Goal: Task Accomplishment & Management: Use online tool/utility

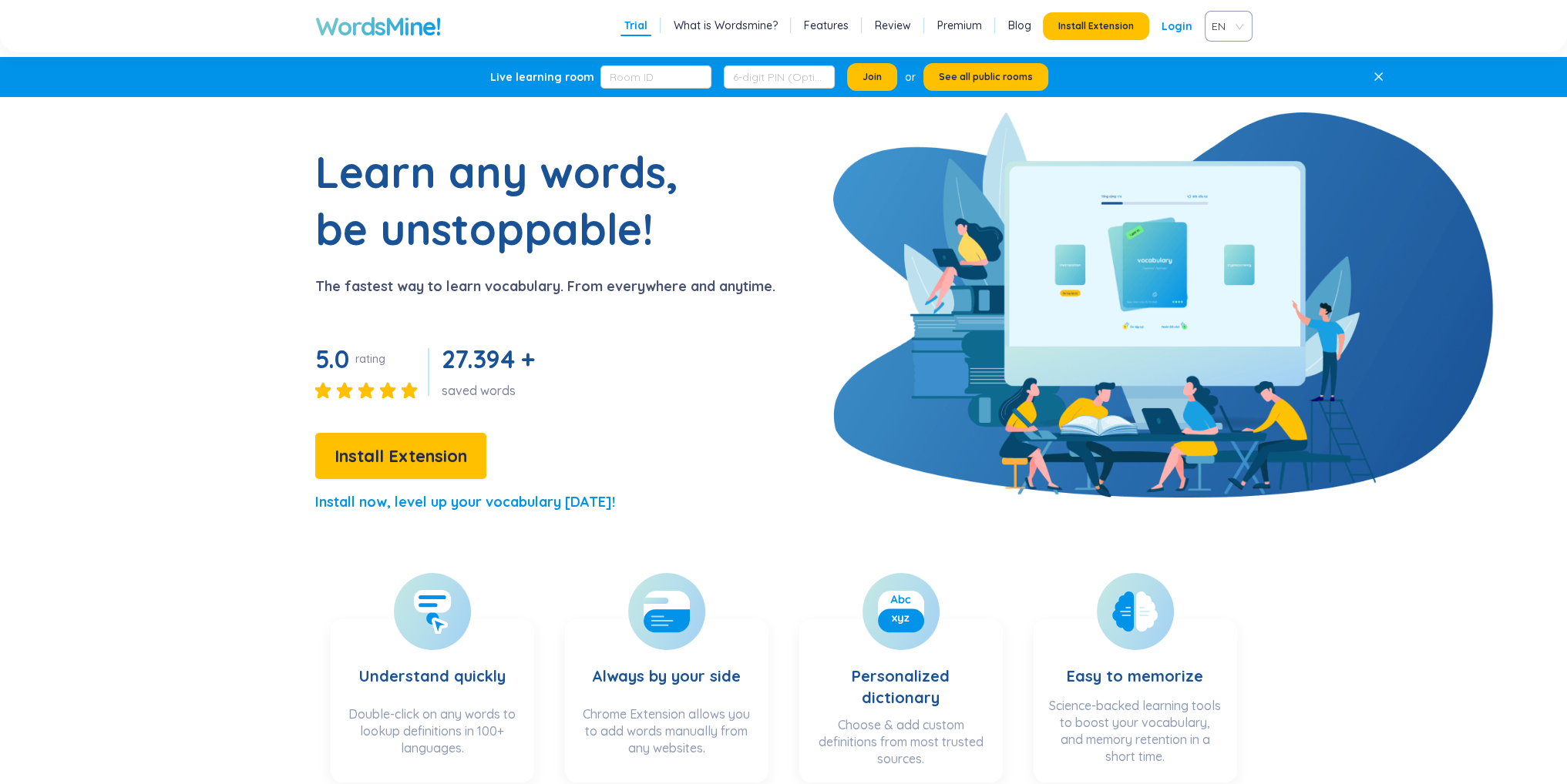
click at [1230, 19] on span "EN" at bounding box center [1226, 26] width 28 height 23
click at [1234, 27] on span "EN" at bounding box center [1226, 26] width 28 height 23
click at [971, 29] on link "Premium" at bounding box center [960, 25] width 45 height 16
drag, startPoint x: 811, startPoint y: 25, endPoint x: 830, endPoint y: 25, distance: 19.0
click at [811, 25] on link "Features" at bounding box center [826, 25] width 45 height 16
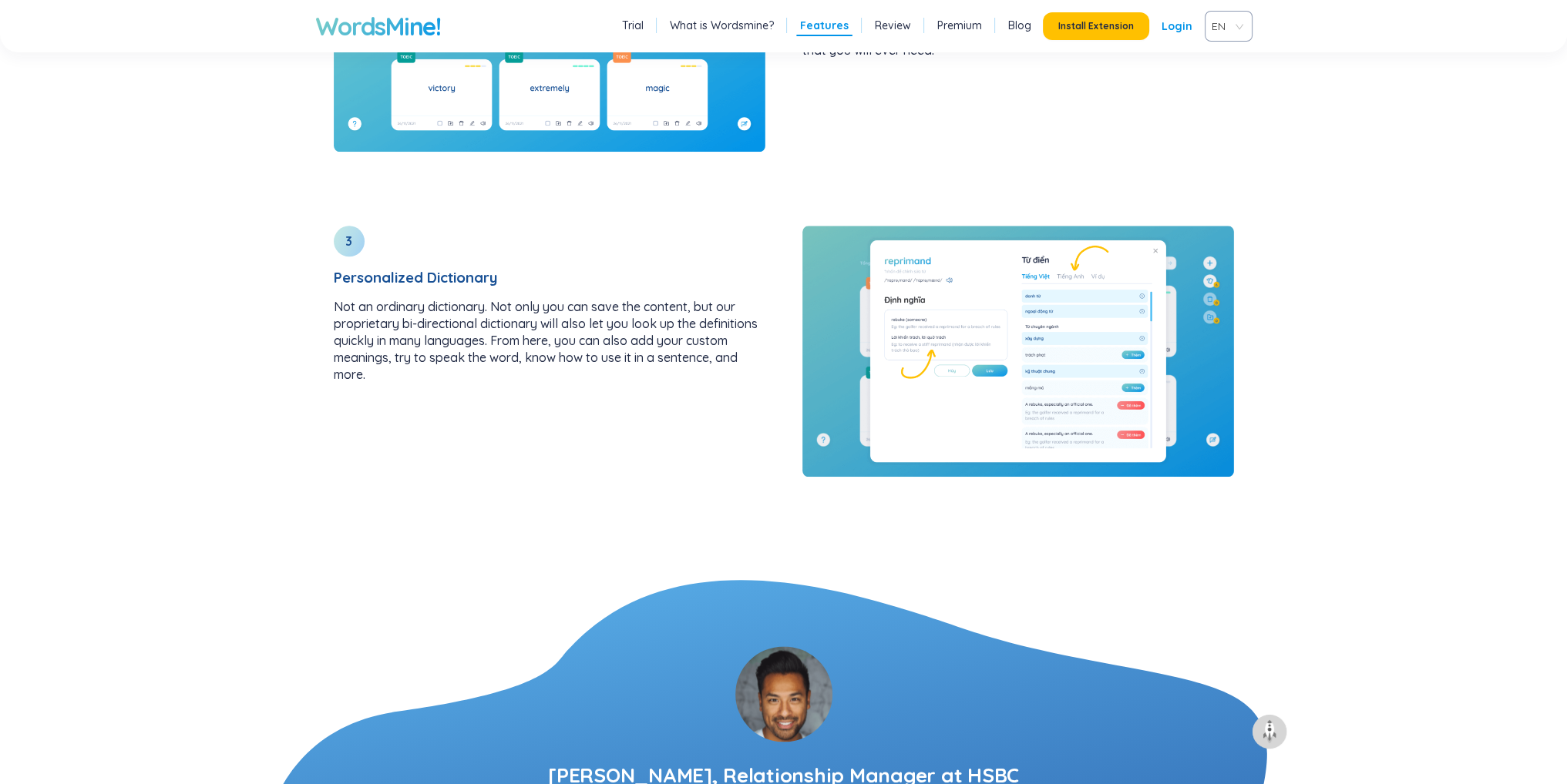
scroll to position [2316, 0]
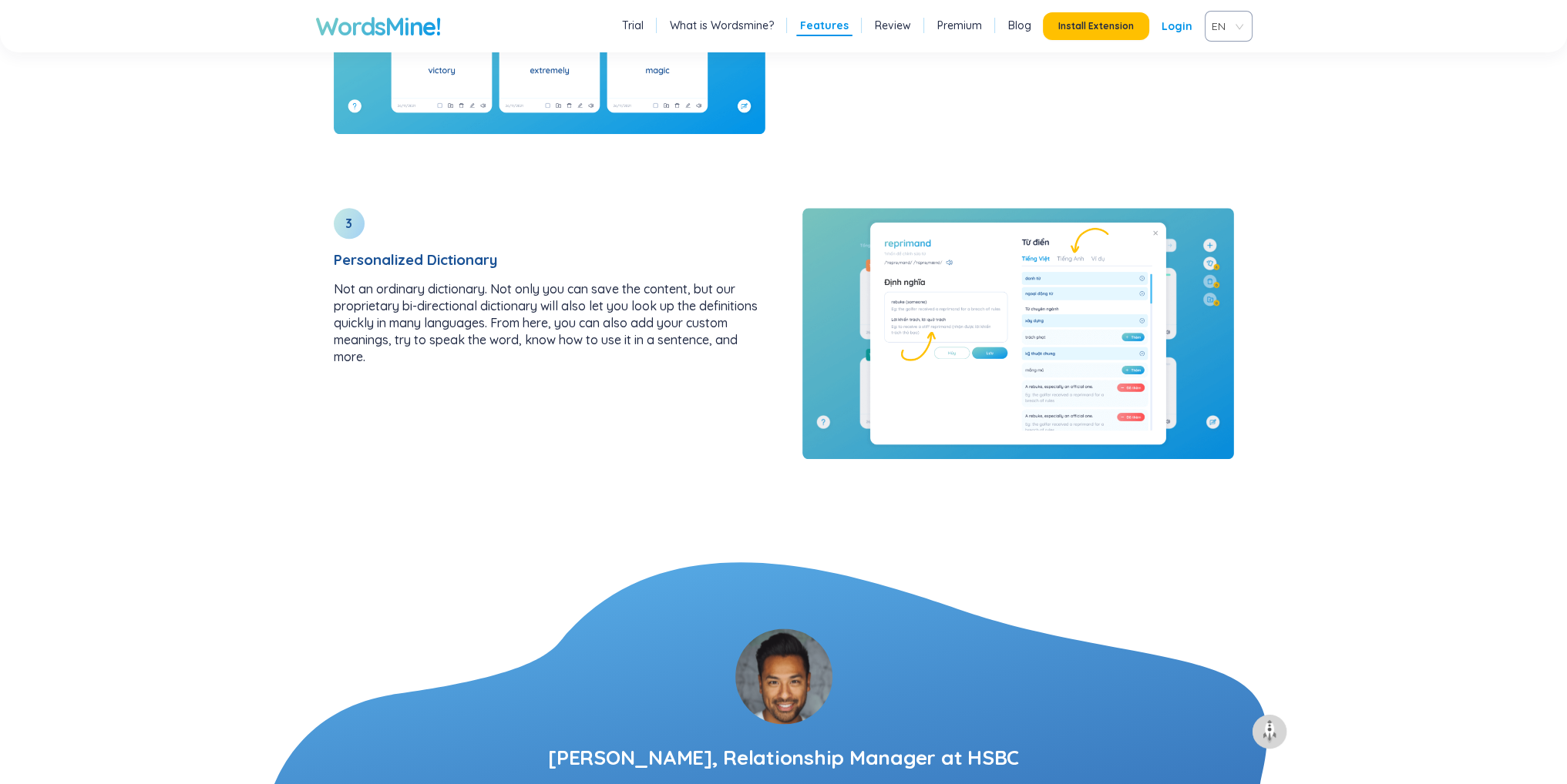
click at [1177, 29] on link "Login" at bounding box center [1176, 26] width 31 height 28
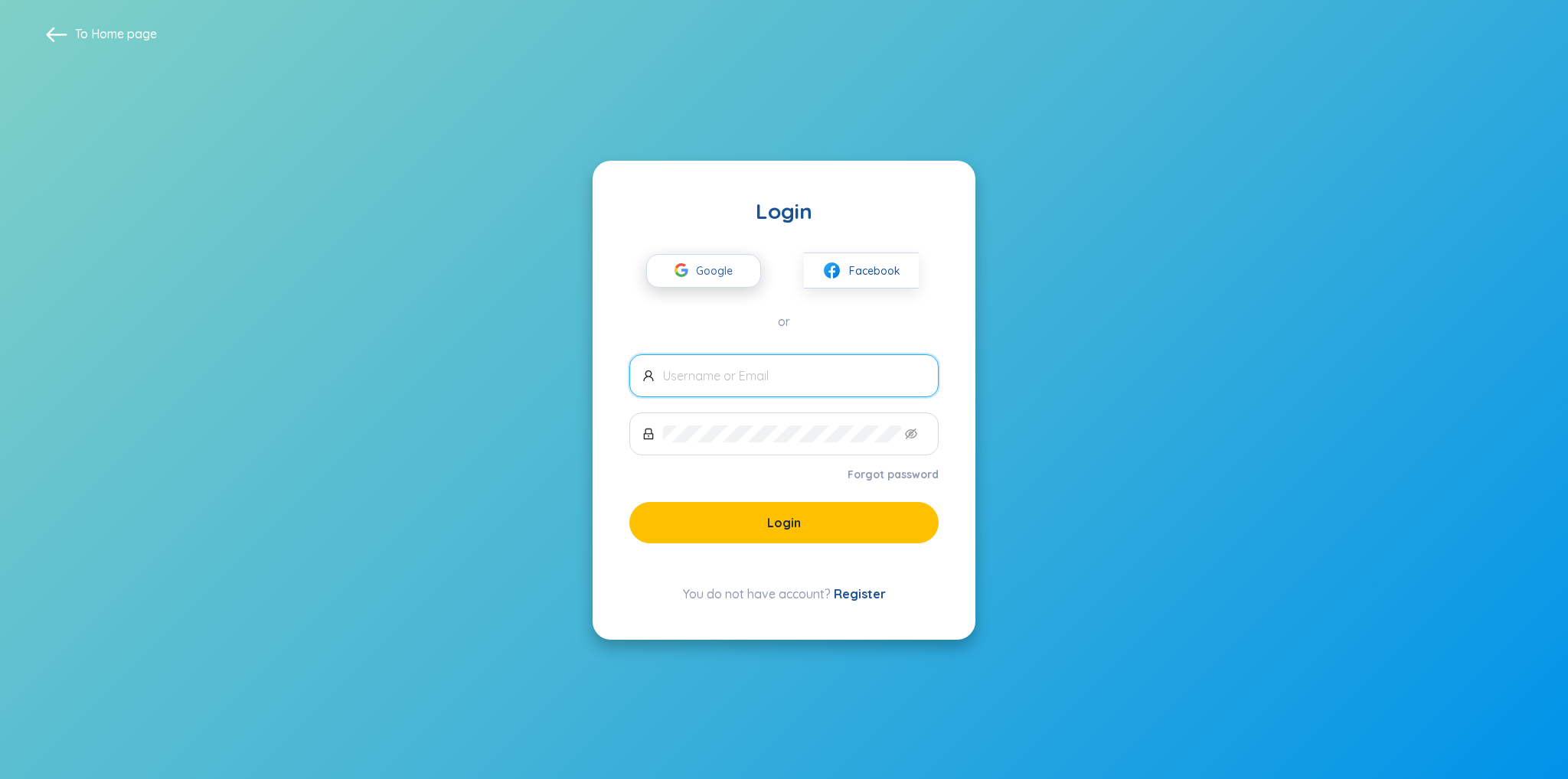
click at [689, 270] on icon "button" at bounding box center [681, 270] width 14 height 14
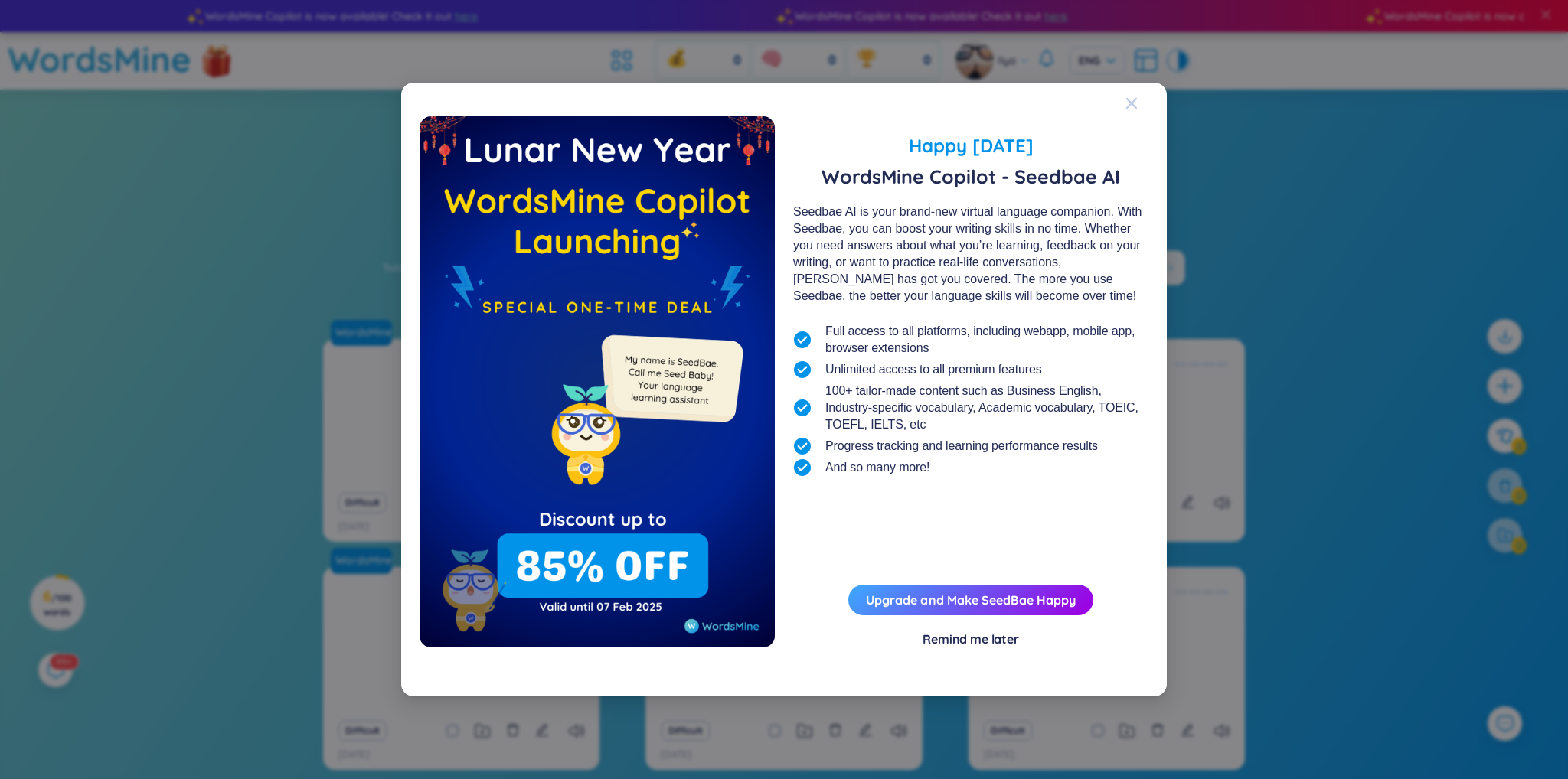
click at [1138, 107] on span "Close" at bounding box center [1146, 103] width 42 height 42
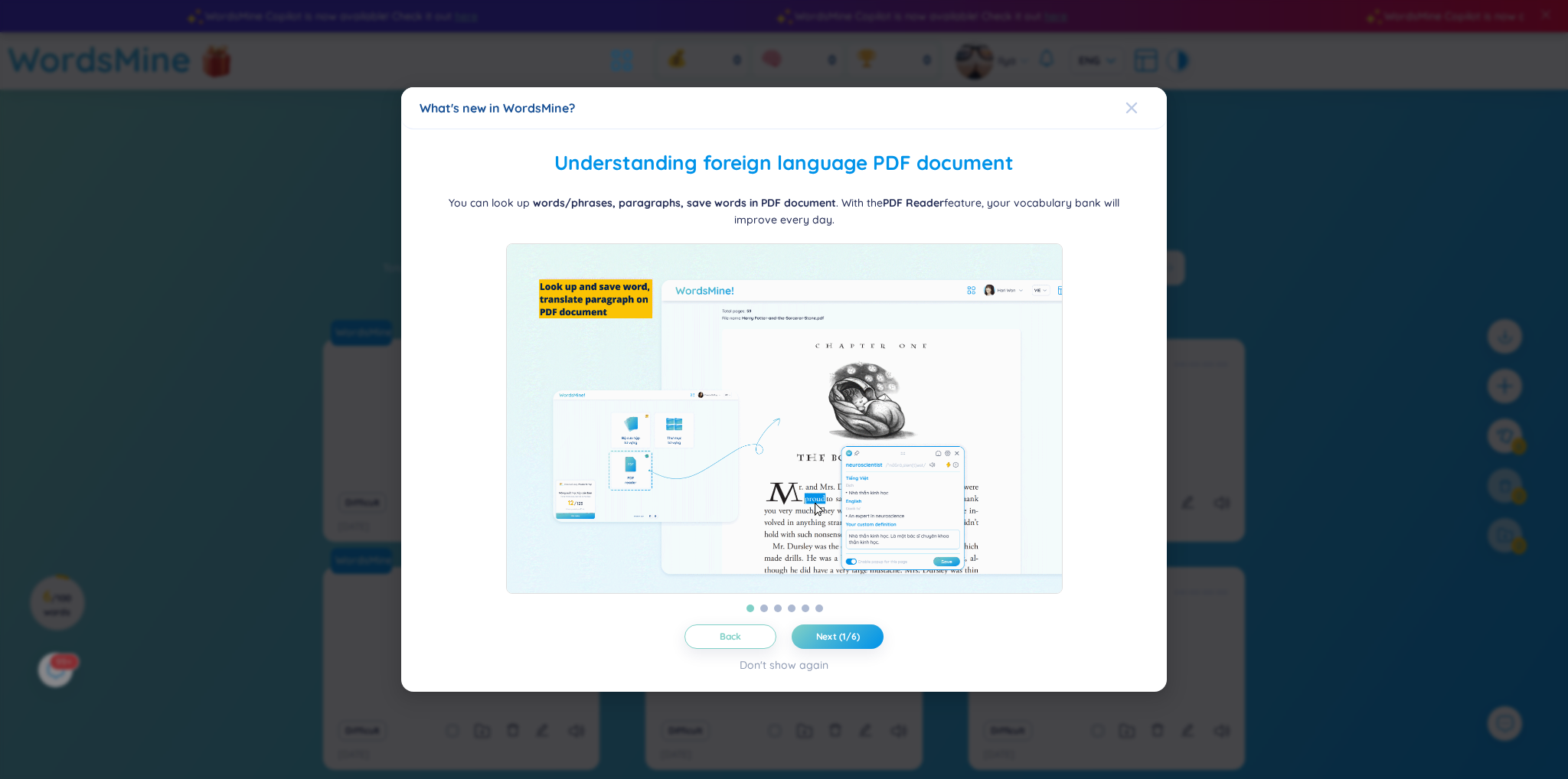
click at [1139, 103] on span "Close" at bounding box center [1146, 107] width 42 height 42
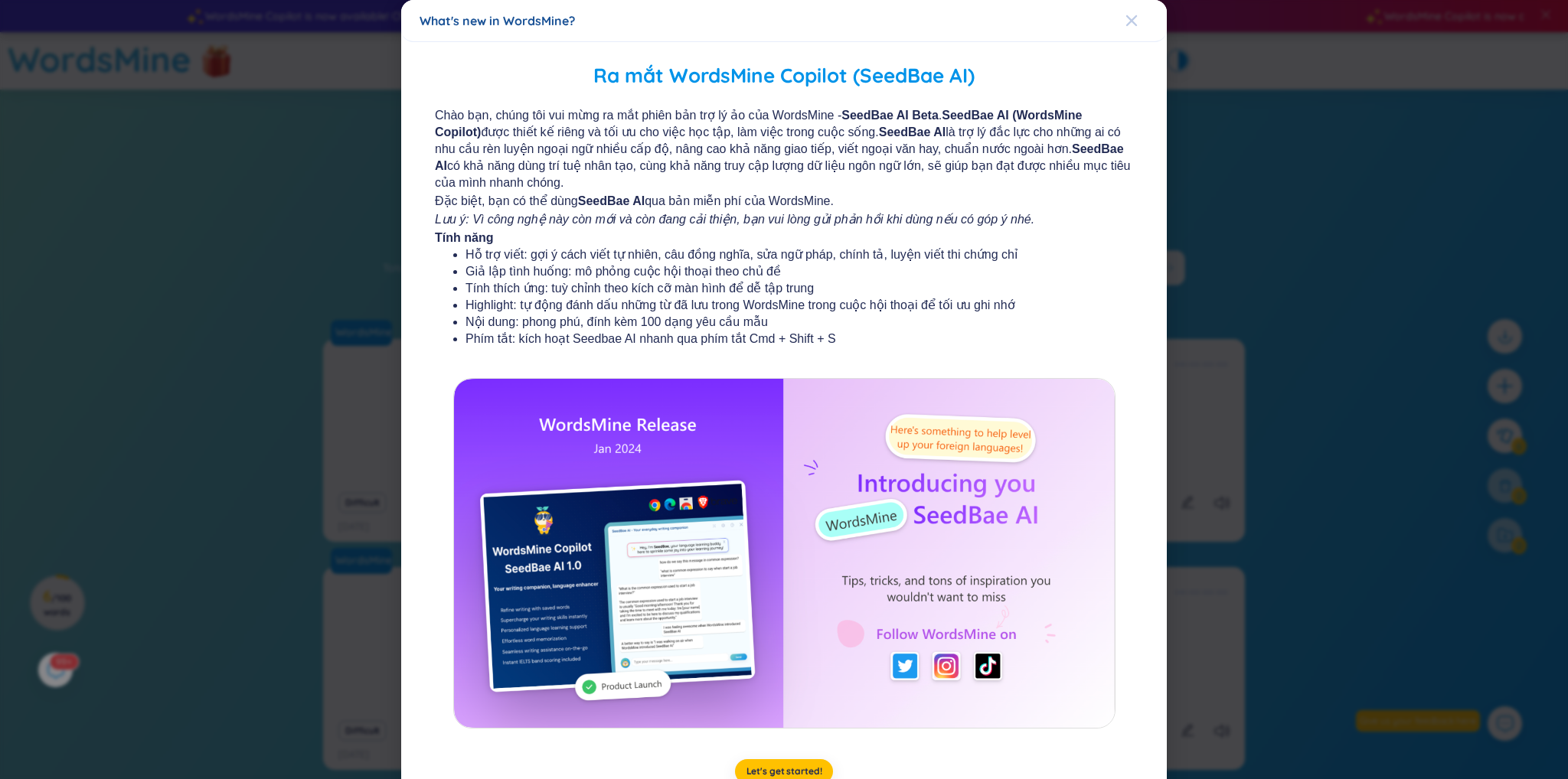
click at [1129, 19] on icon "Close" at bounding box center [1132, 20] width 12 height 12
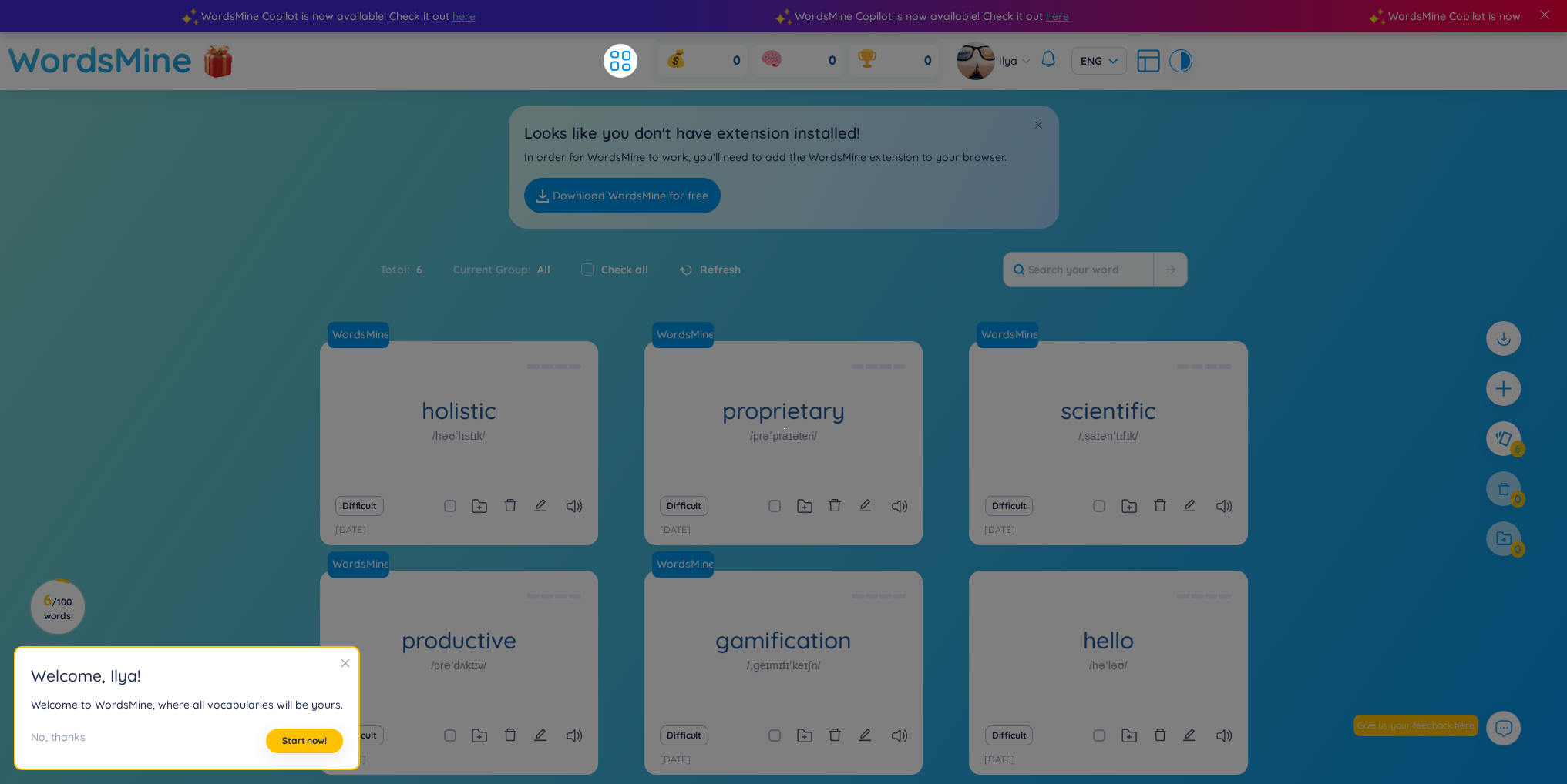
click at [343, 660] on icon "close" at bounding box center [345, 663] width 8 height 8
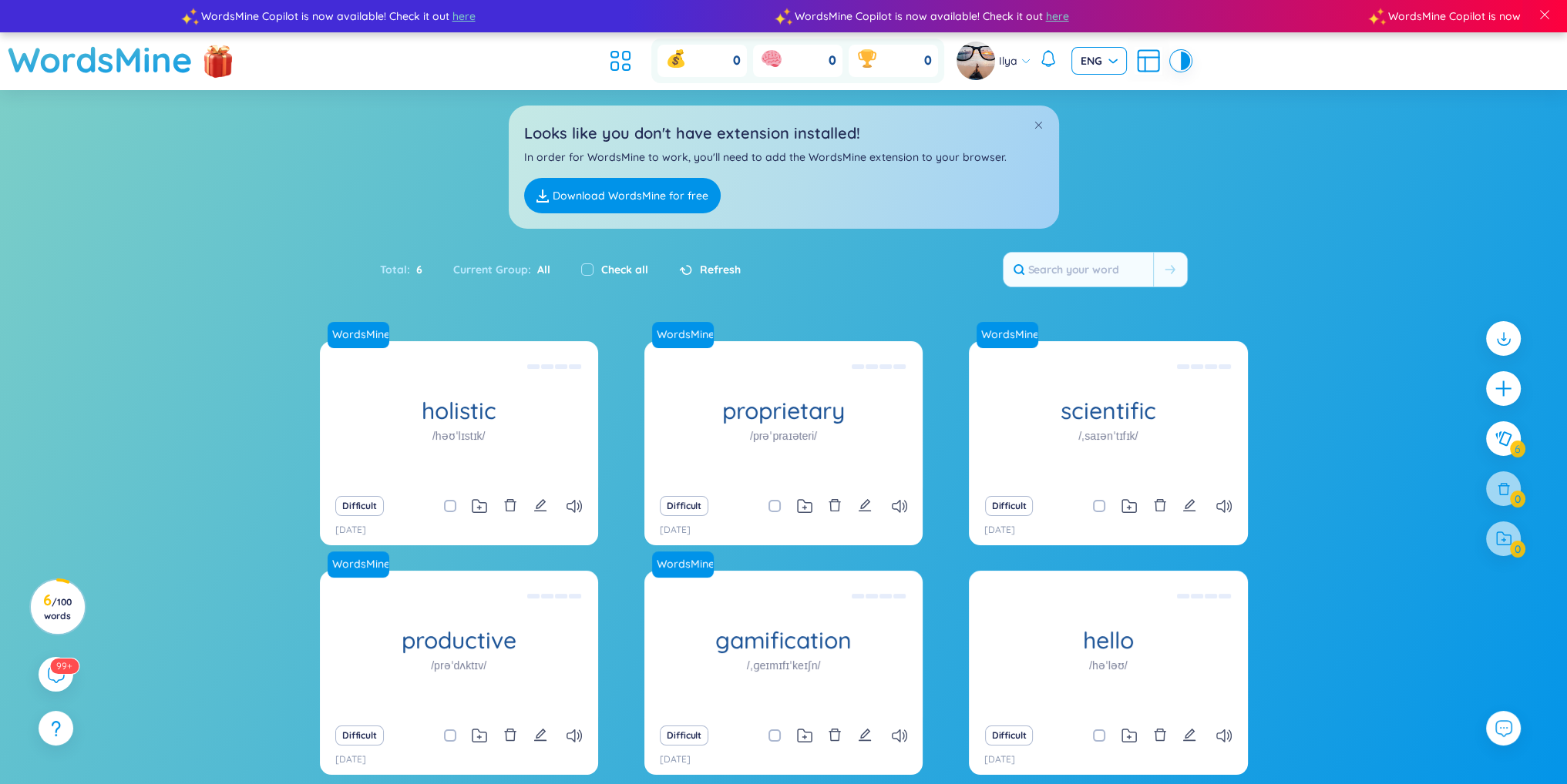
click at [1116, 62] on span "ENG" at bounding box center [1099, 61] width 37 height 16
click at [1103, 117] on div "ENG" at bounding box center [1098, 117] width 37 height 17
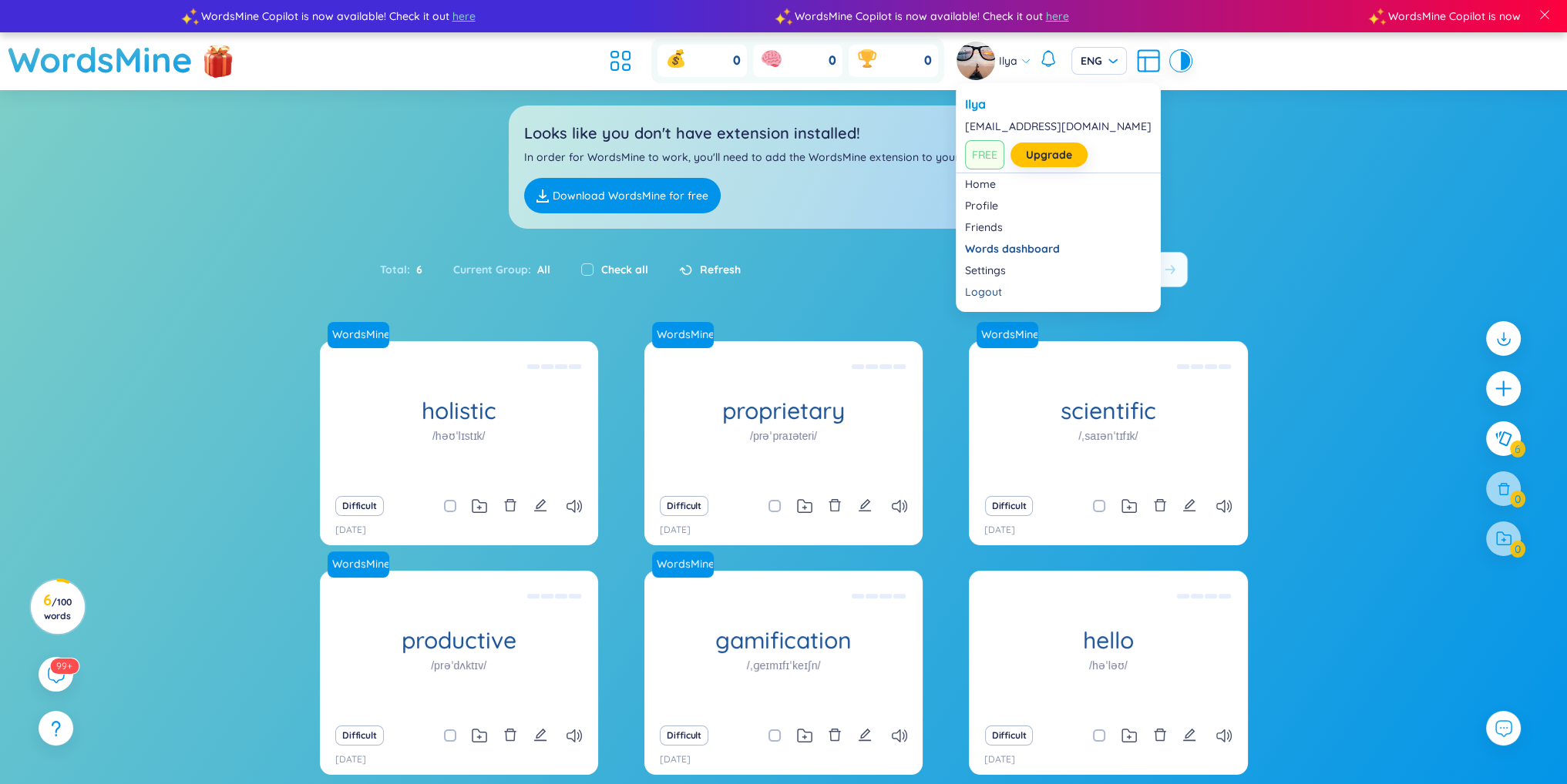
click at [1023, 60] on icon at bounding box center [1026, 61] width 11 height 11
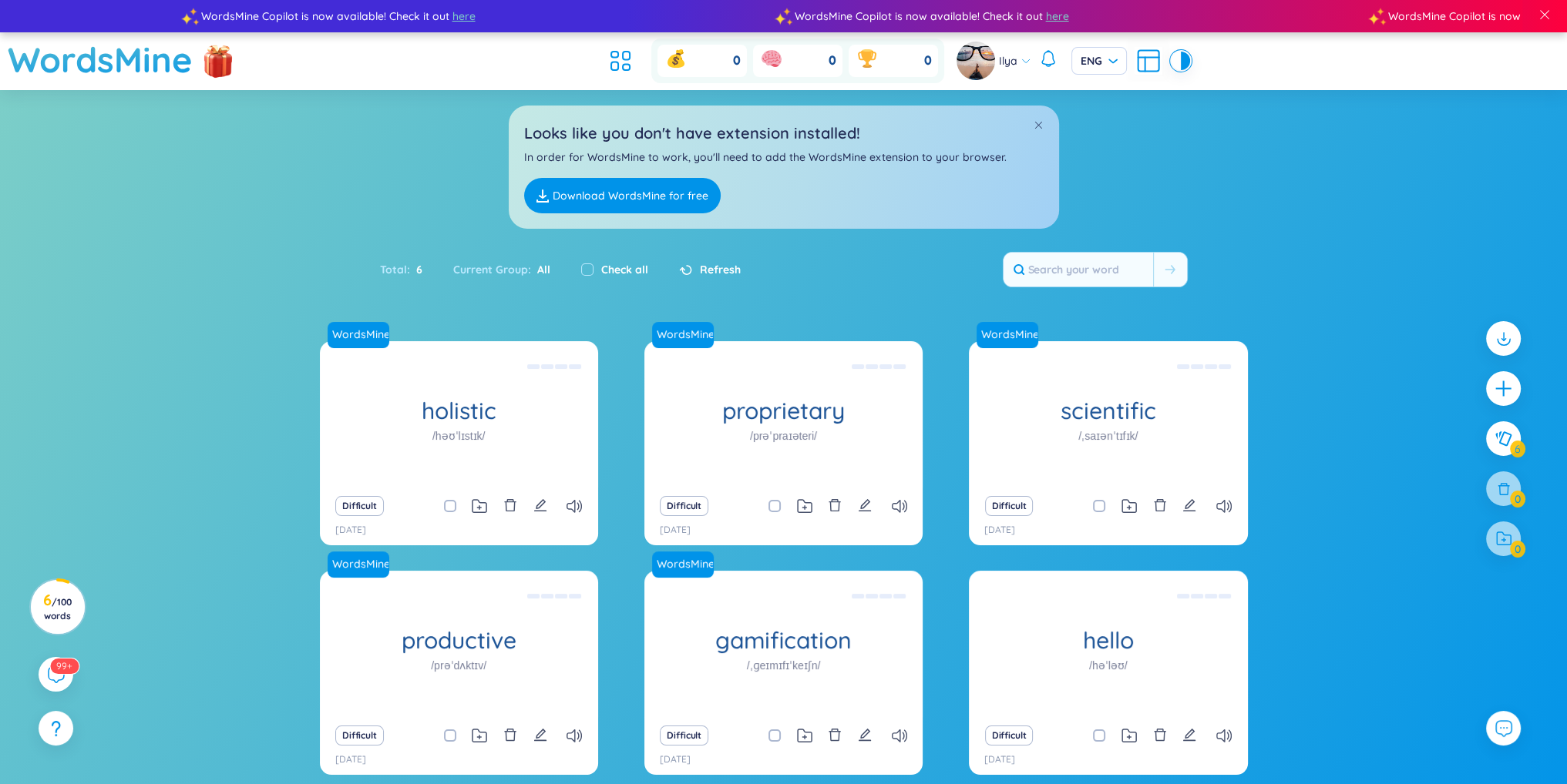
click at [1330, 229] on section "Sort Alphabet Ascending Alphabet Descending Time-based Ascending Time-based Des…" at bounding box center [784, 458] width 1567 height 735
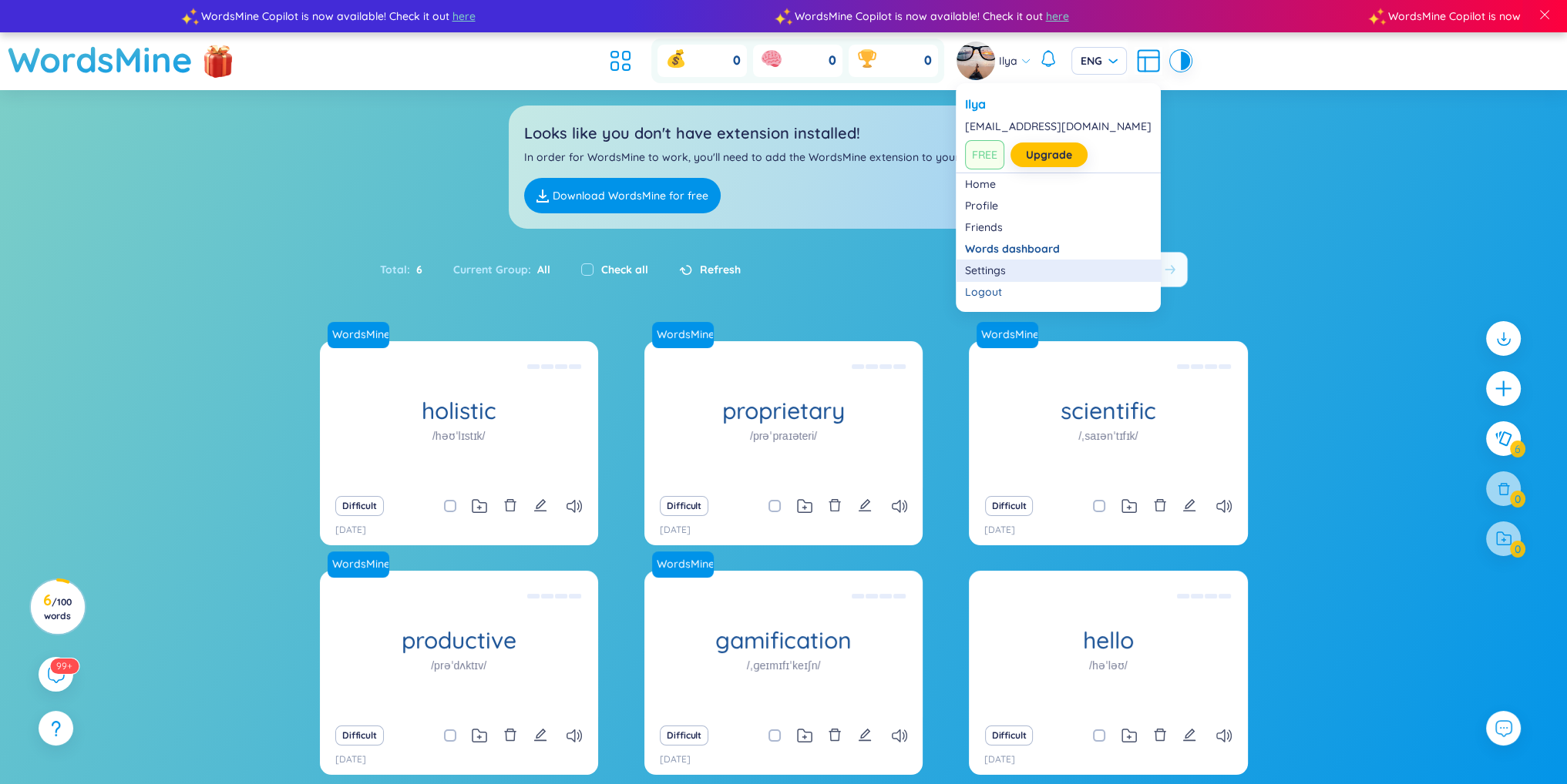
click at [996, 270] on link "Settings" at bounding box center [1058, 270] width 187 height 16
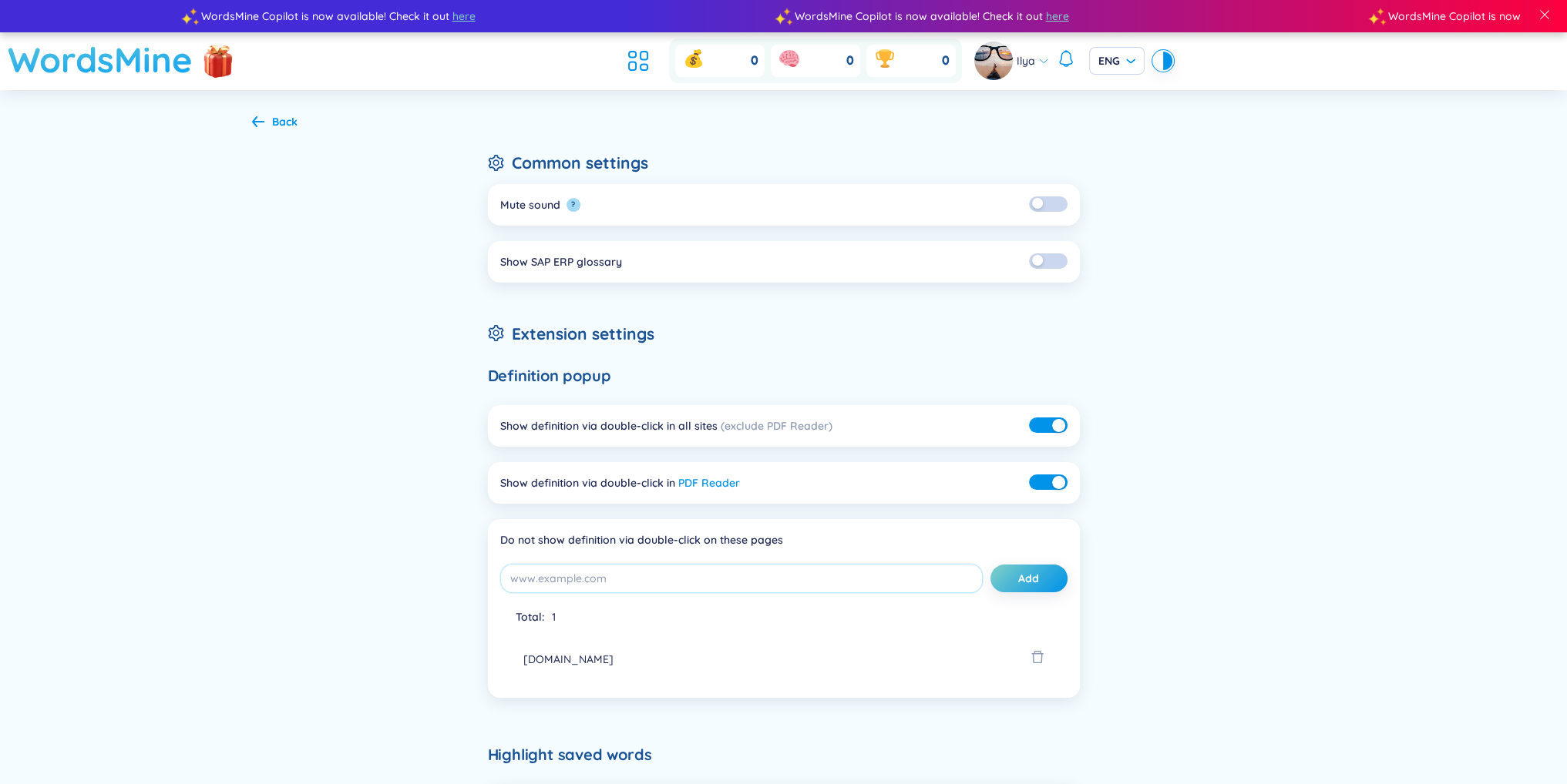
click at [123, 60] on h1 "WordsMine" at bounding box center [100, 60] width 185 height 55
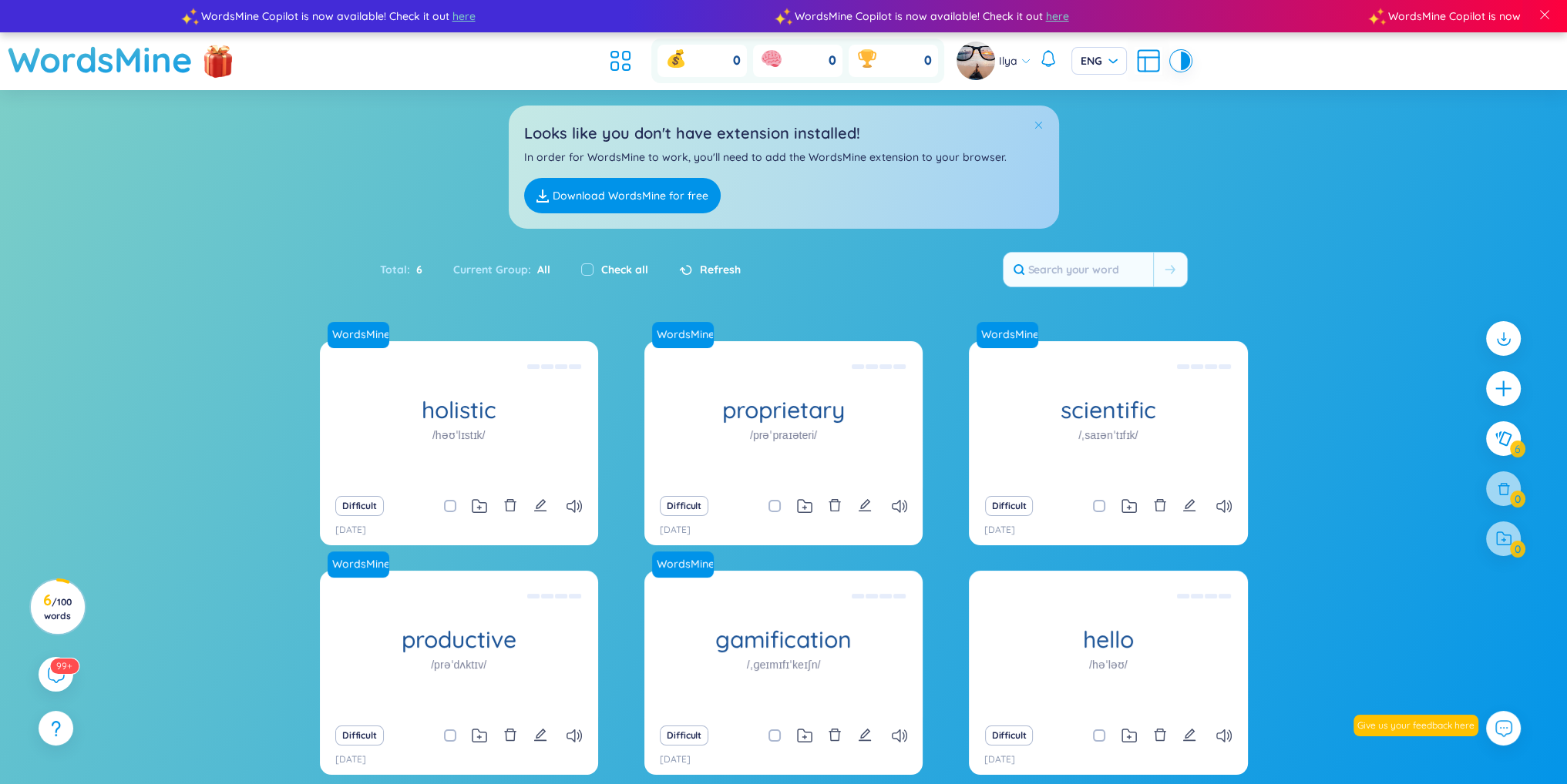
click at [1033, 125] on span at bounding box center [1038, 125] width 11 height 11
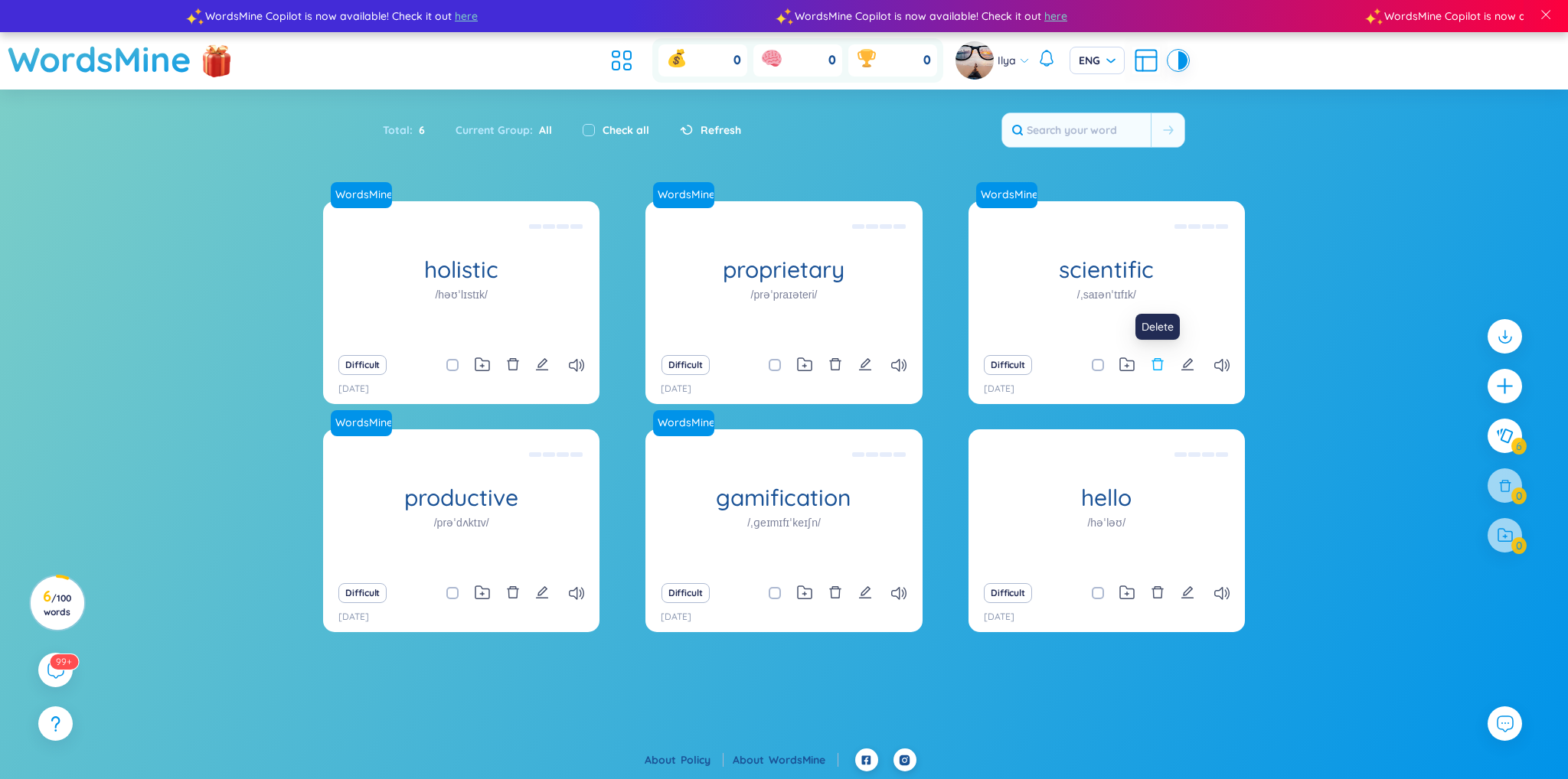
click at [1156, 371] on icon "delete" at bounding box center [1157, 364] width 11 height 12
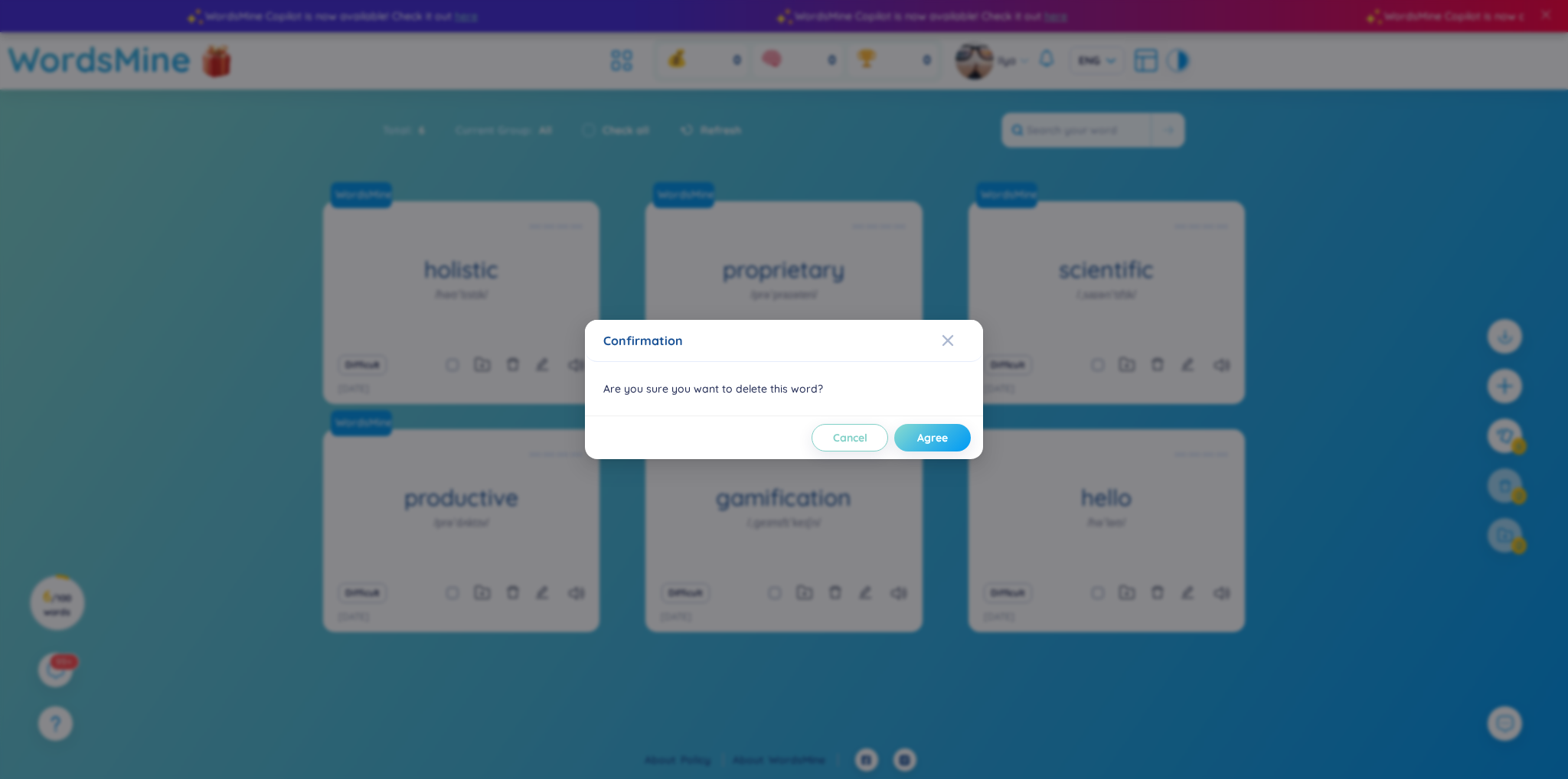
click at [937, 433] on span "Agree" at bounding box center [932, 437] width 31 height 16
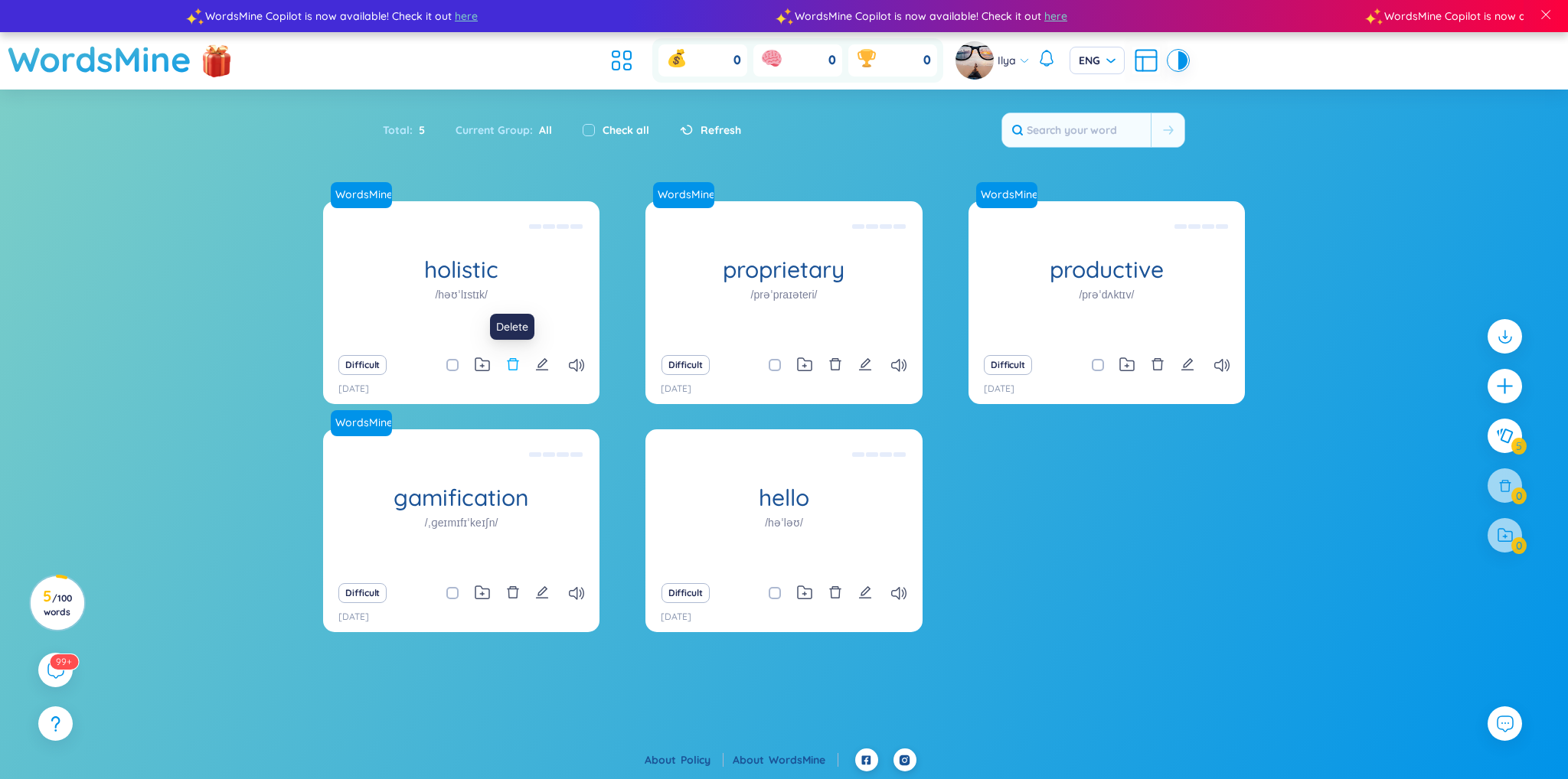
click at [516, 368] on icon "delete" at bounding box center [512, 364] width 11 height 12
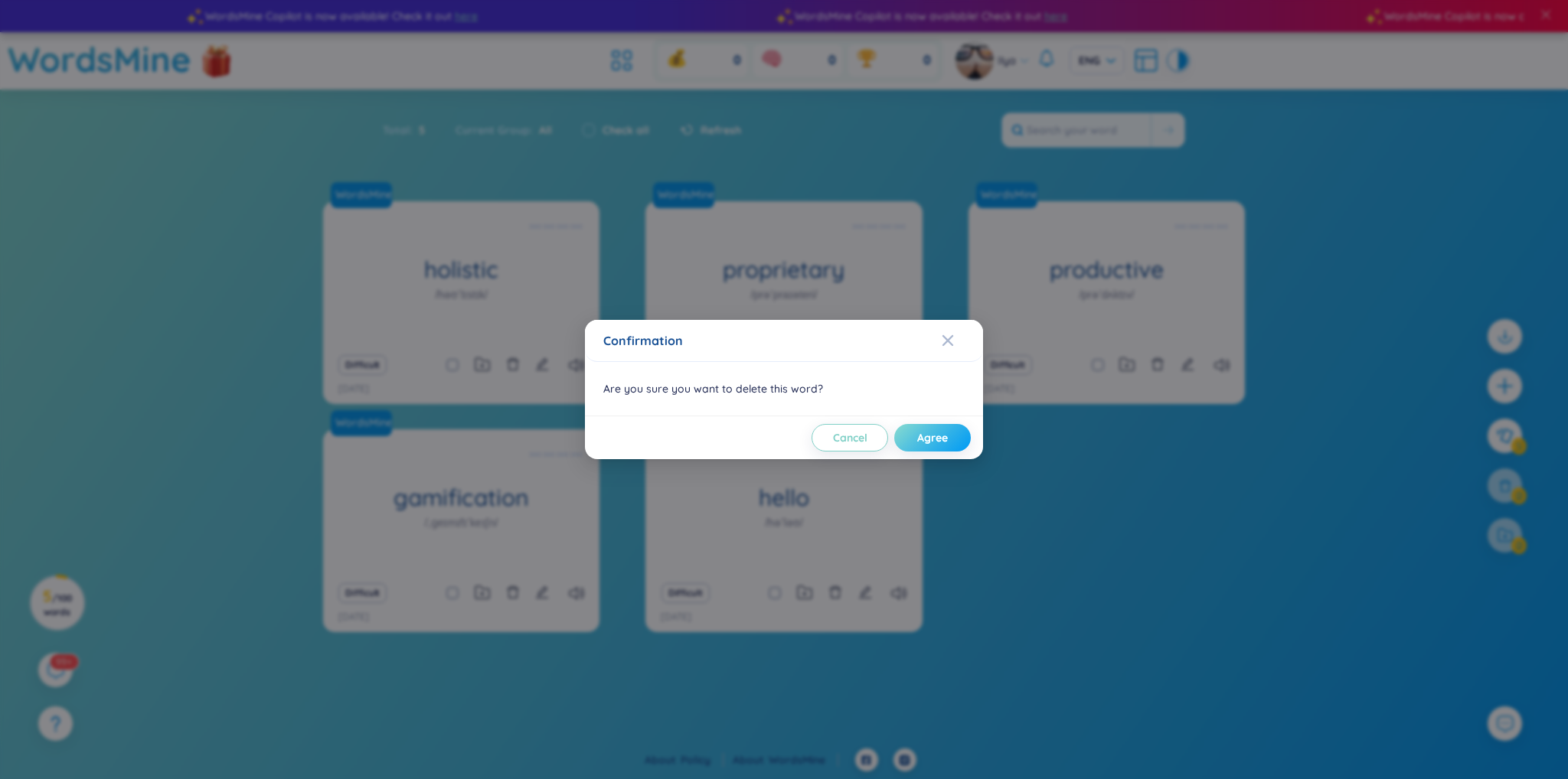
click at [958, 438] on button "Agree" at bounding box center [932, 438] width 77 height 28
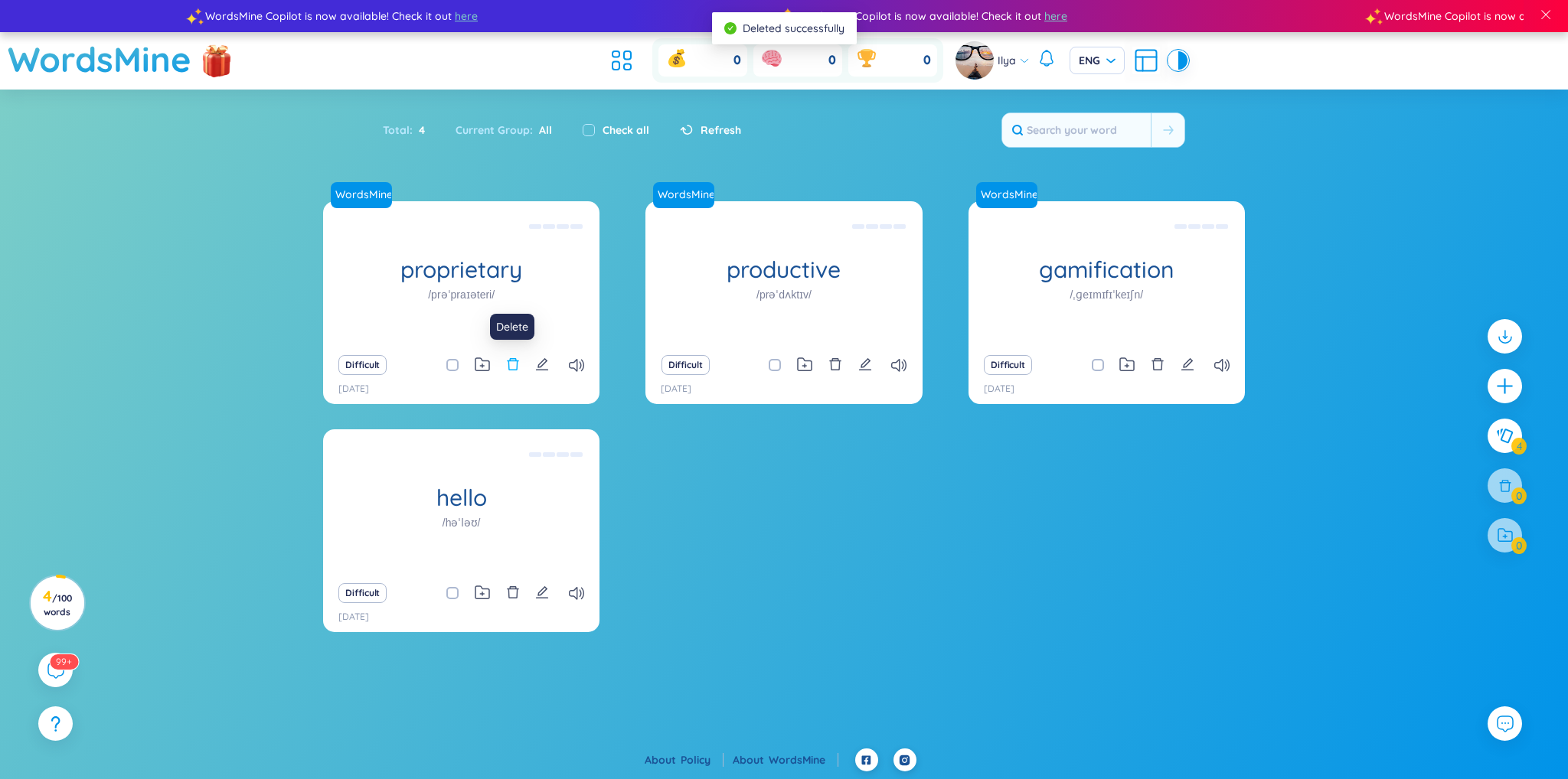
click at [517, 359] on icon "delete" at bounding box center [512, 364] width 14 height 14
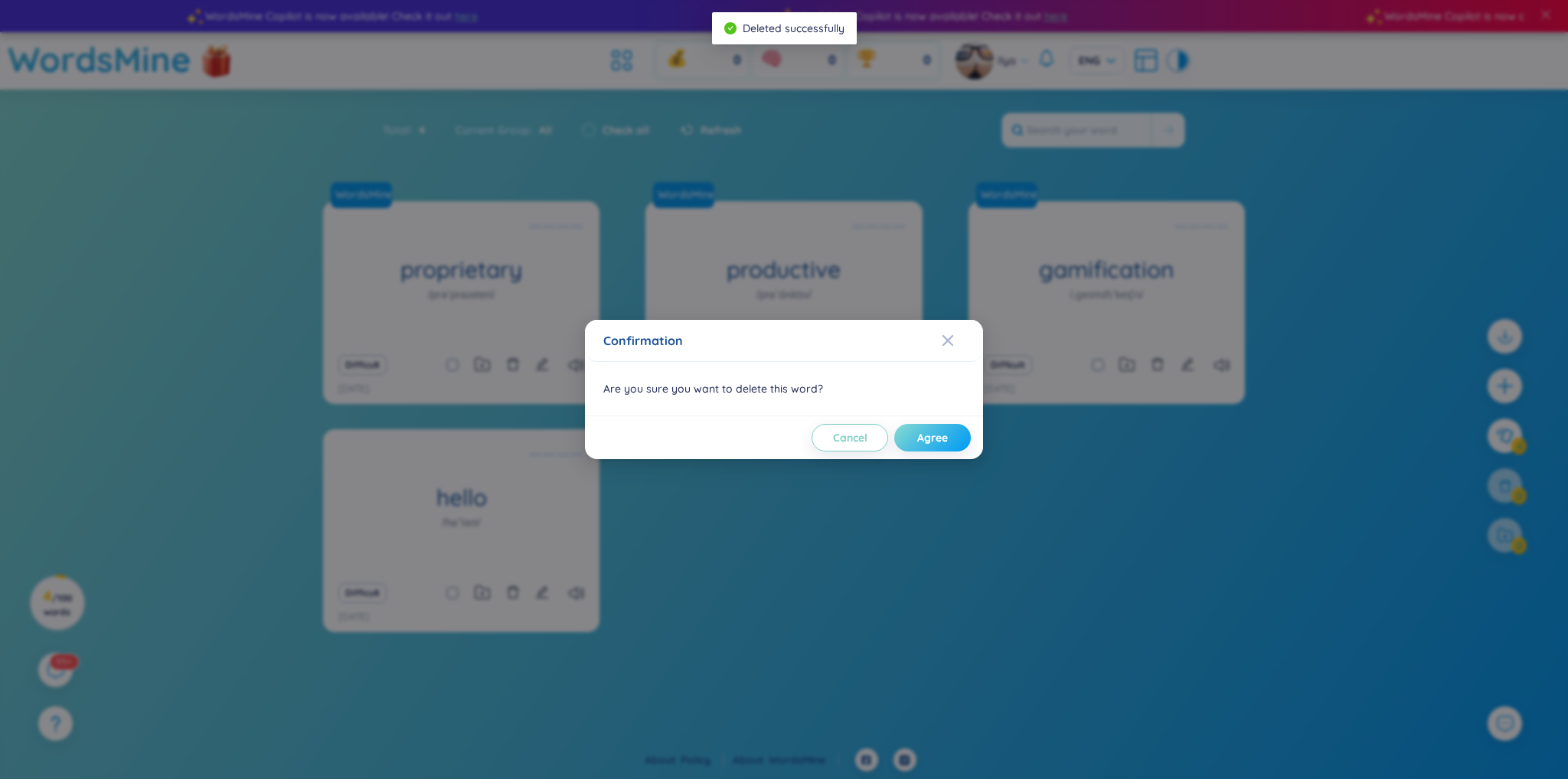
click at [939, 436] on span "Agree" at bounding box center [932, 437] width 31 height 16
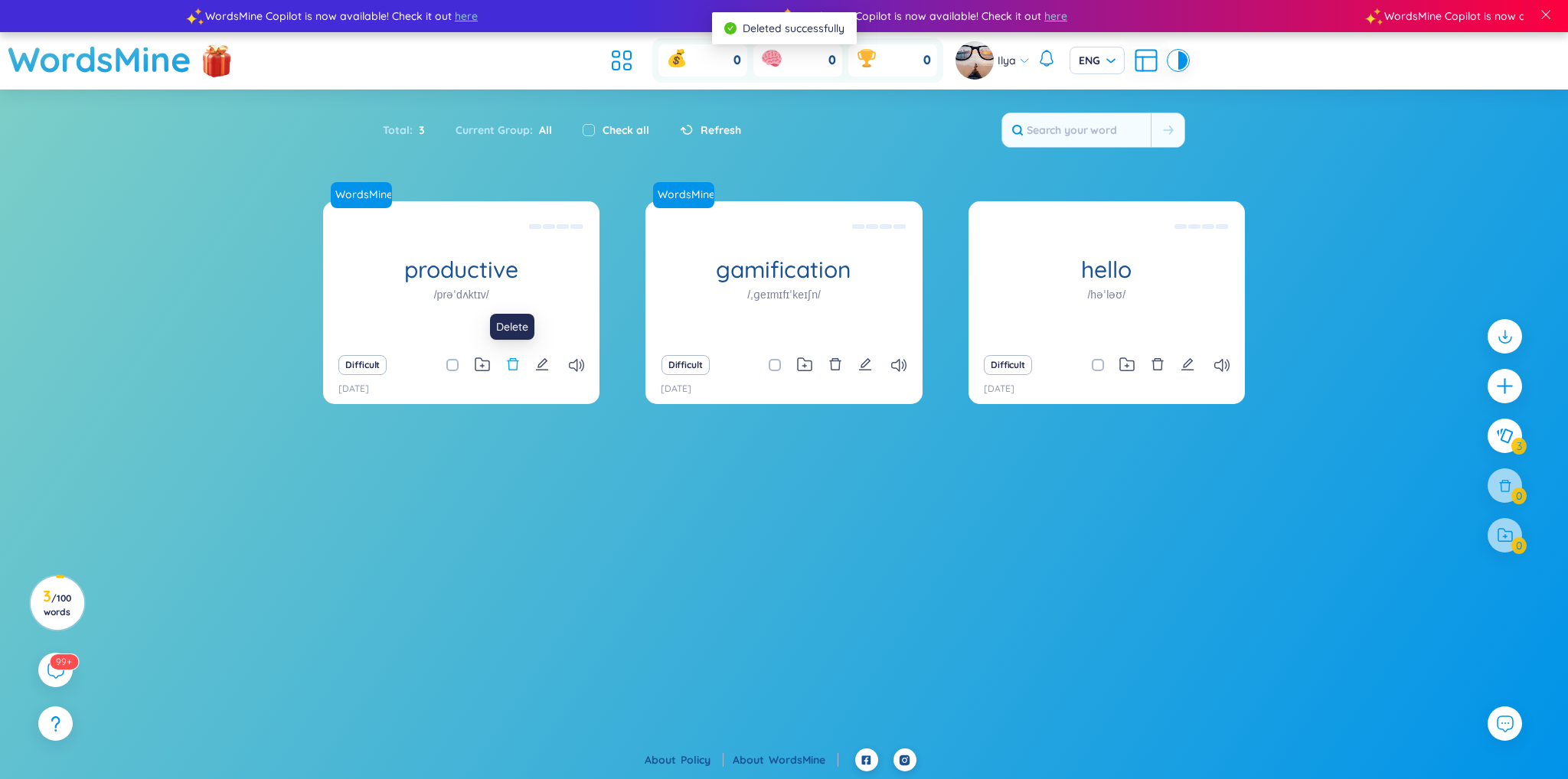
click at [511, 367] on icon "delete" at bounding box center [512, 364] width 14 height 14
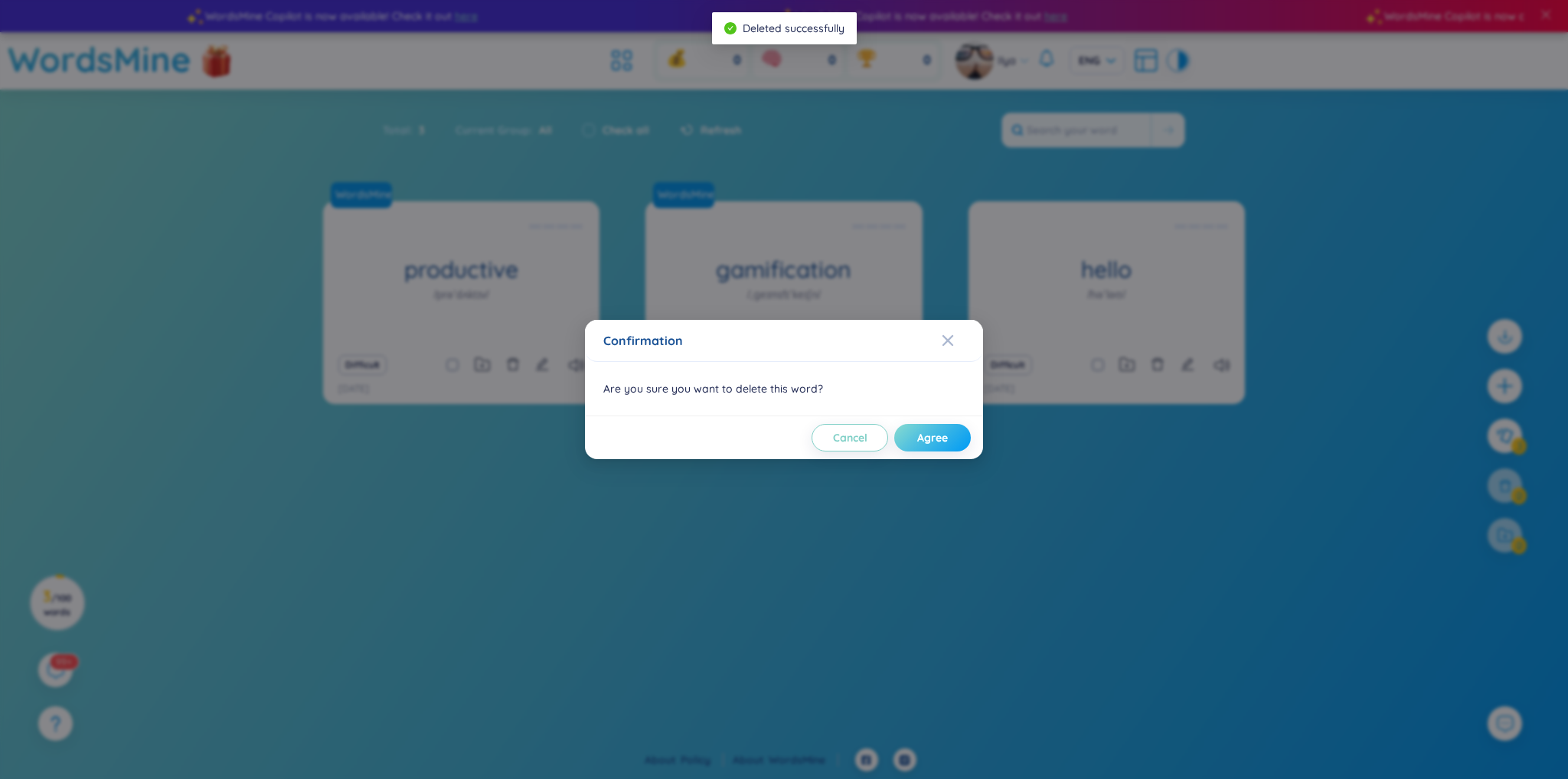
click at [937, 441] on span "Agree" at bounding box center [932, 437] width 31 height 16
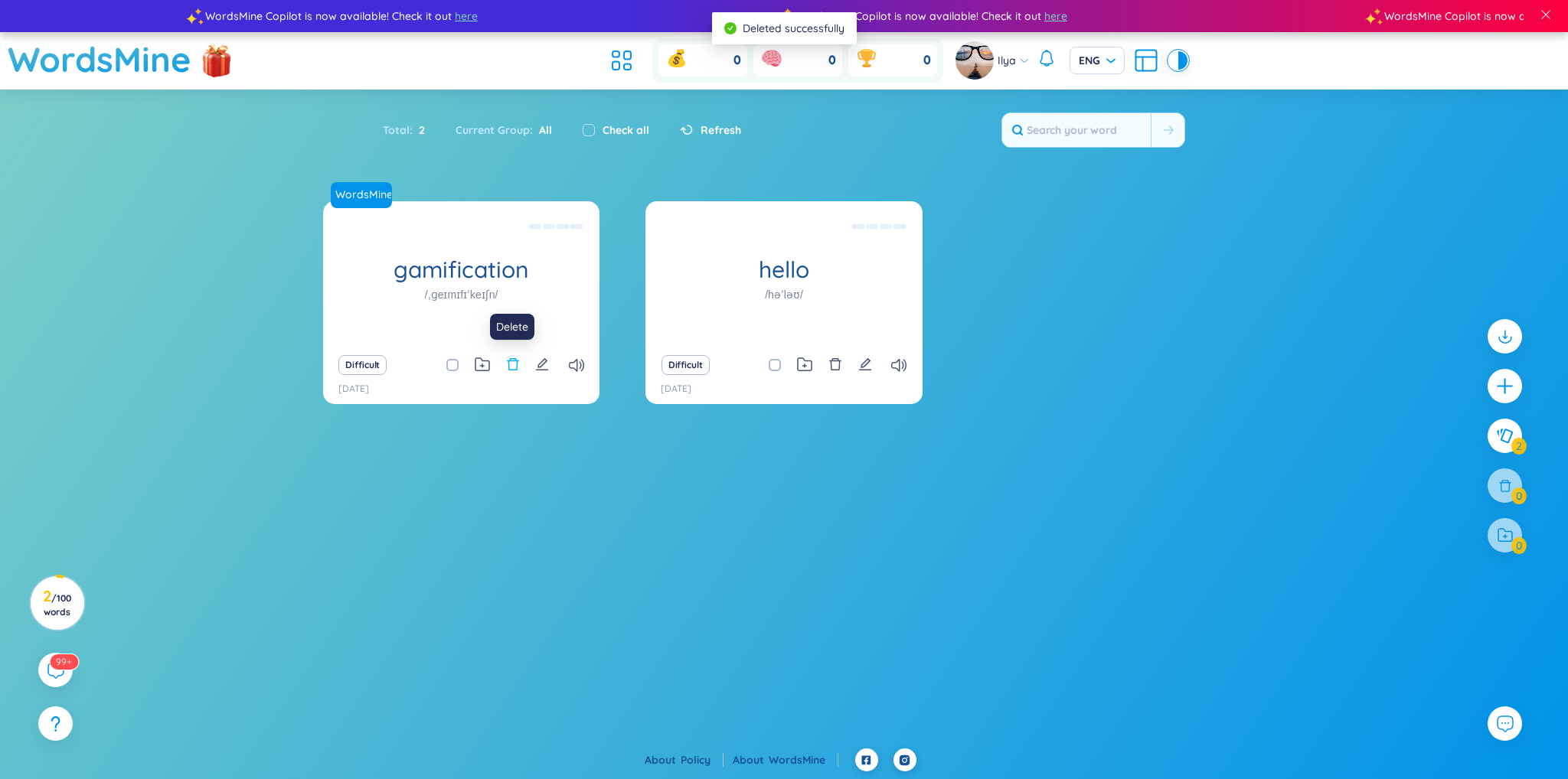
click at [513, 368] on icon "delete" at bounding box center [512, 364] width 14 height 14
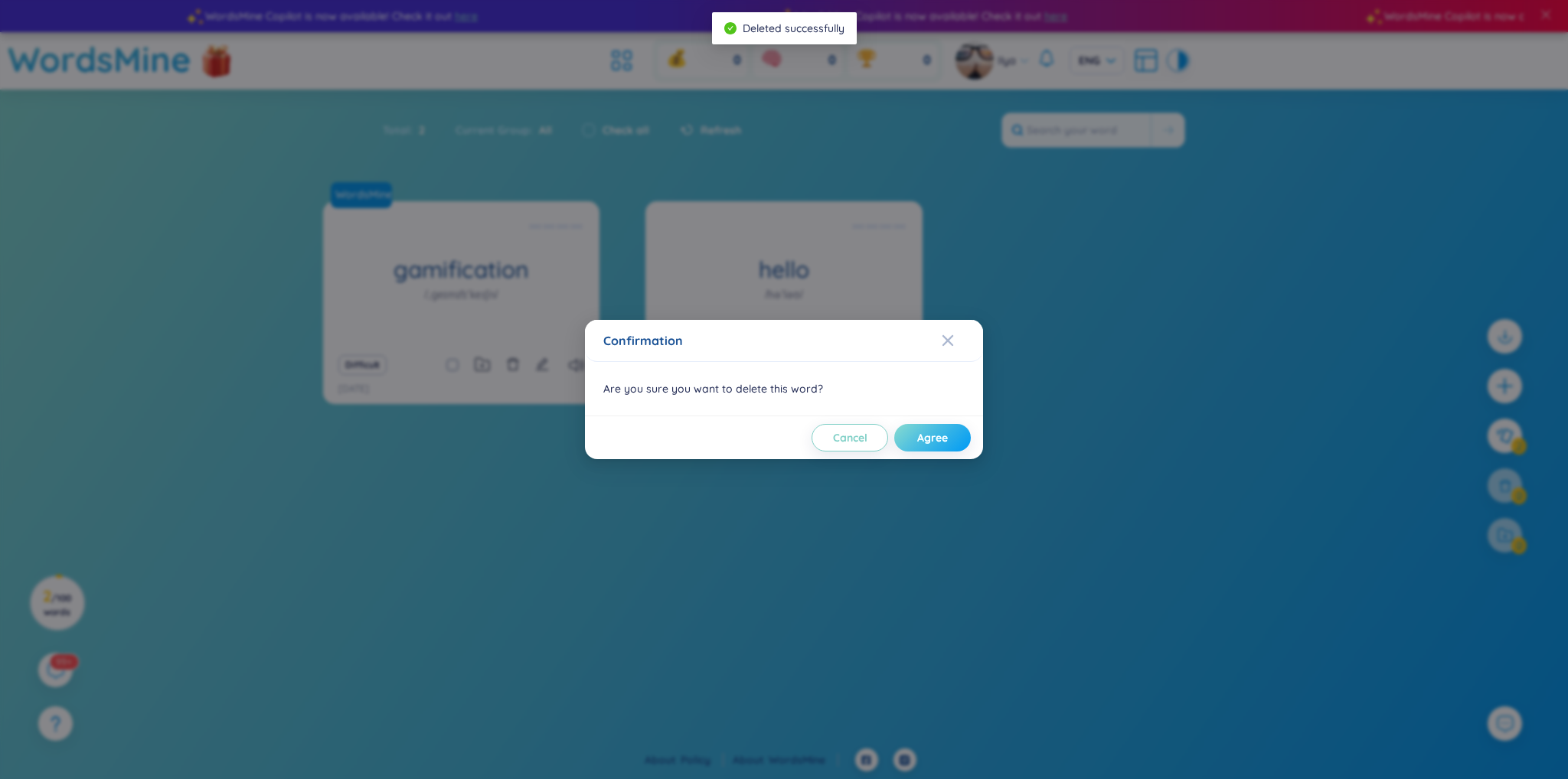
click at [950, 442] on button "Agree" at bounding box center [932, 438] width 77 height 28
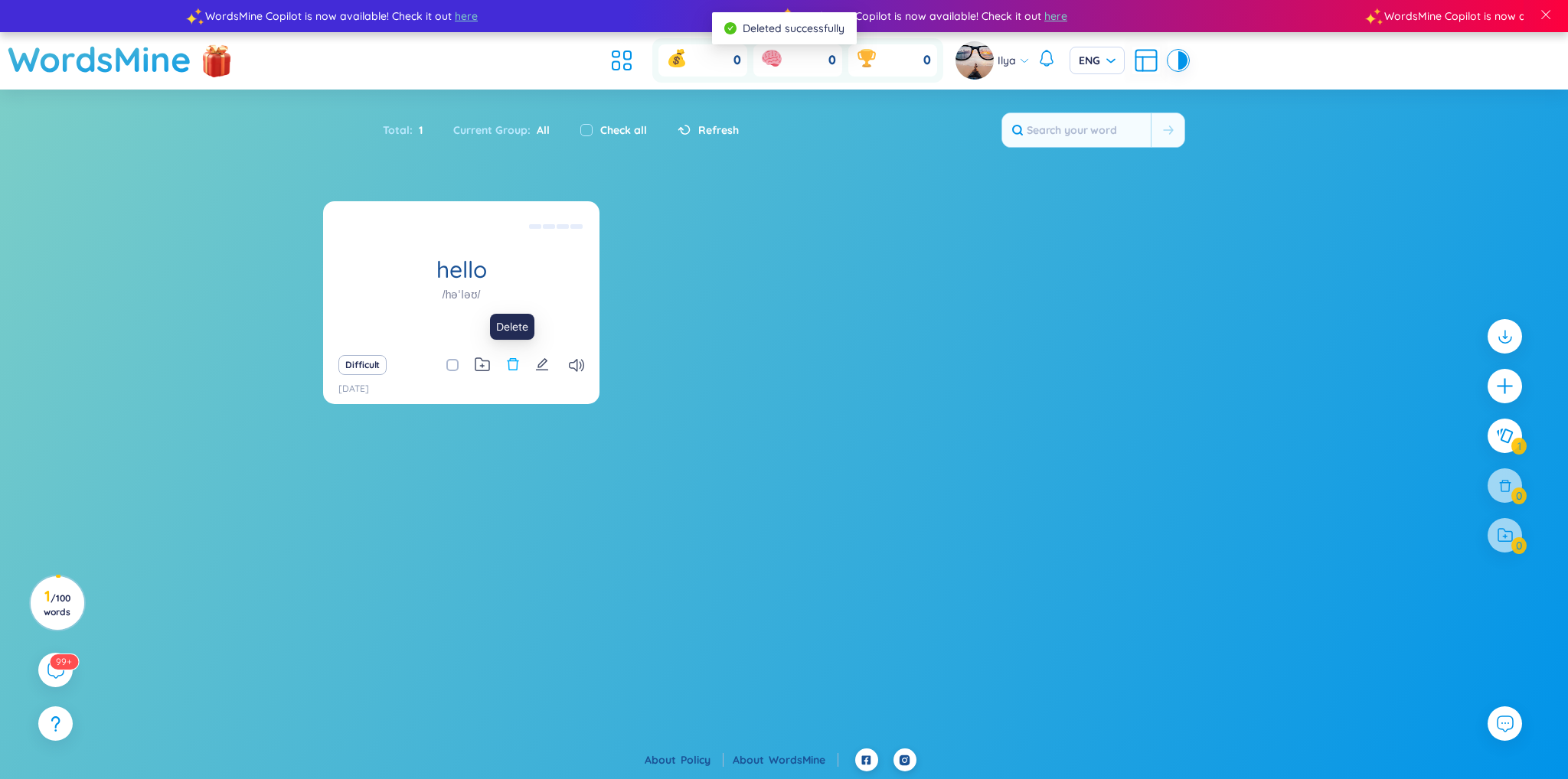
click at [509, 368] on icon "delete" at bounding box center [512, 364] width 14 height 14
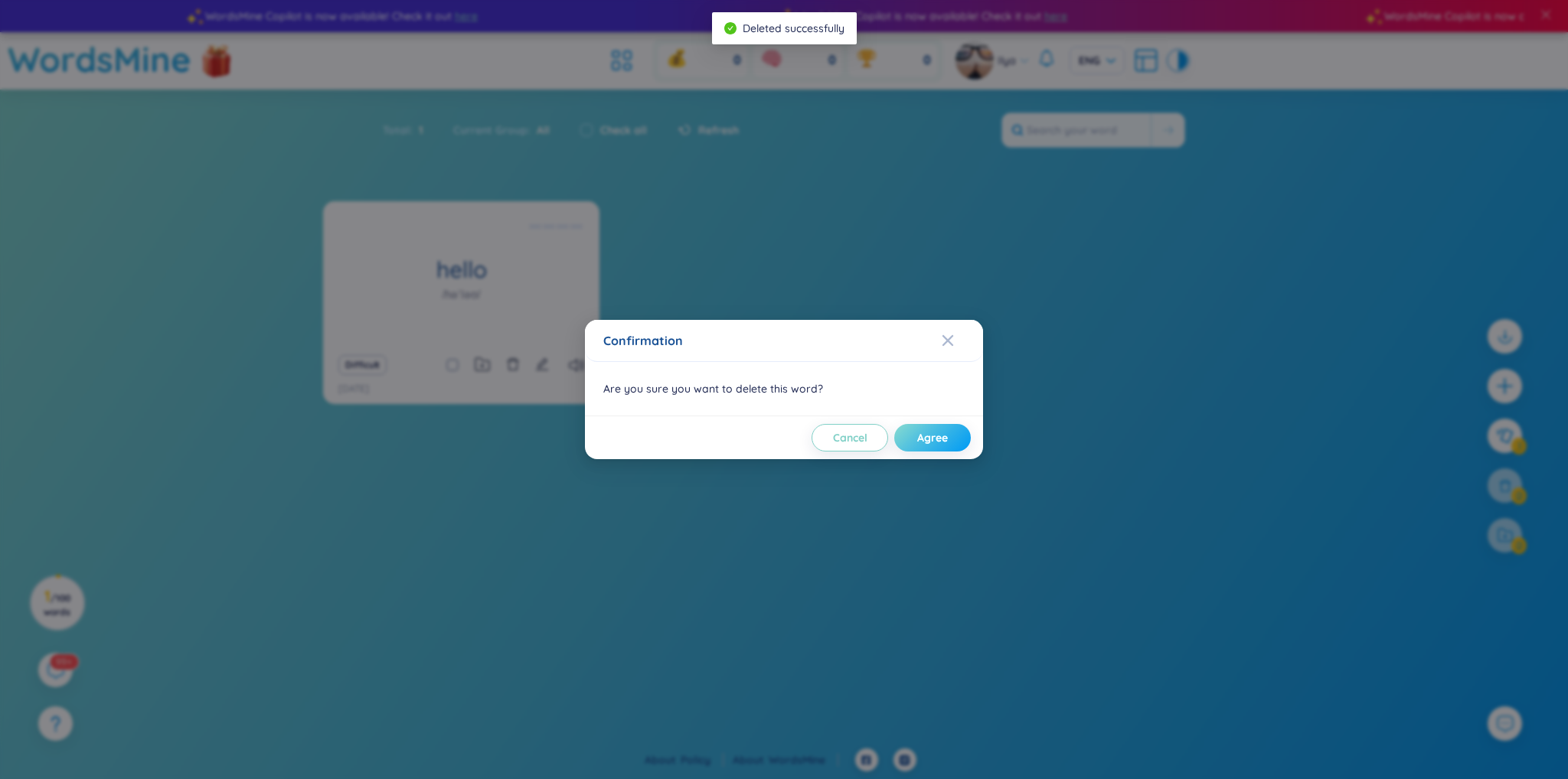
click at [944, 438] on span "Agree" at bounding box center [932, 437] width 31 height 16
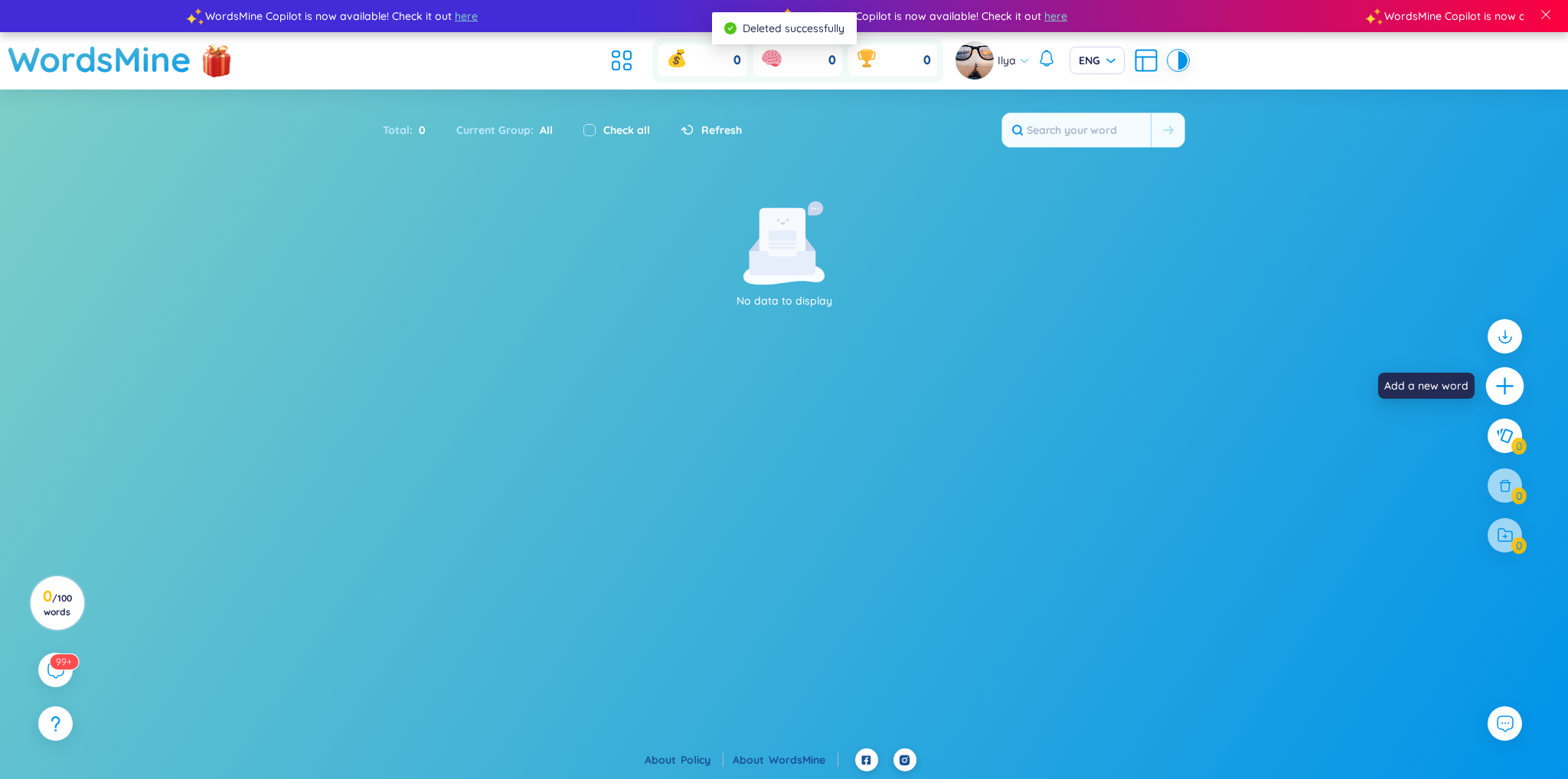
click at [1517, 383] on div at bounding box center [1505, 386] width 38 height 38
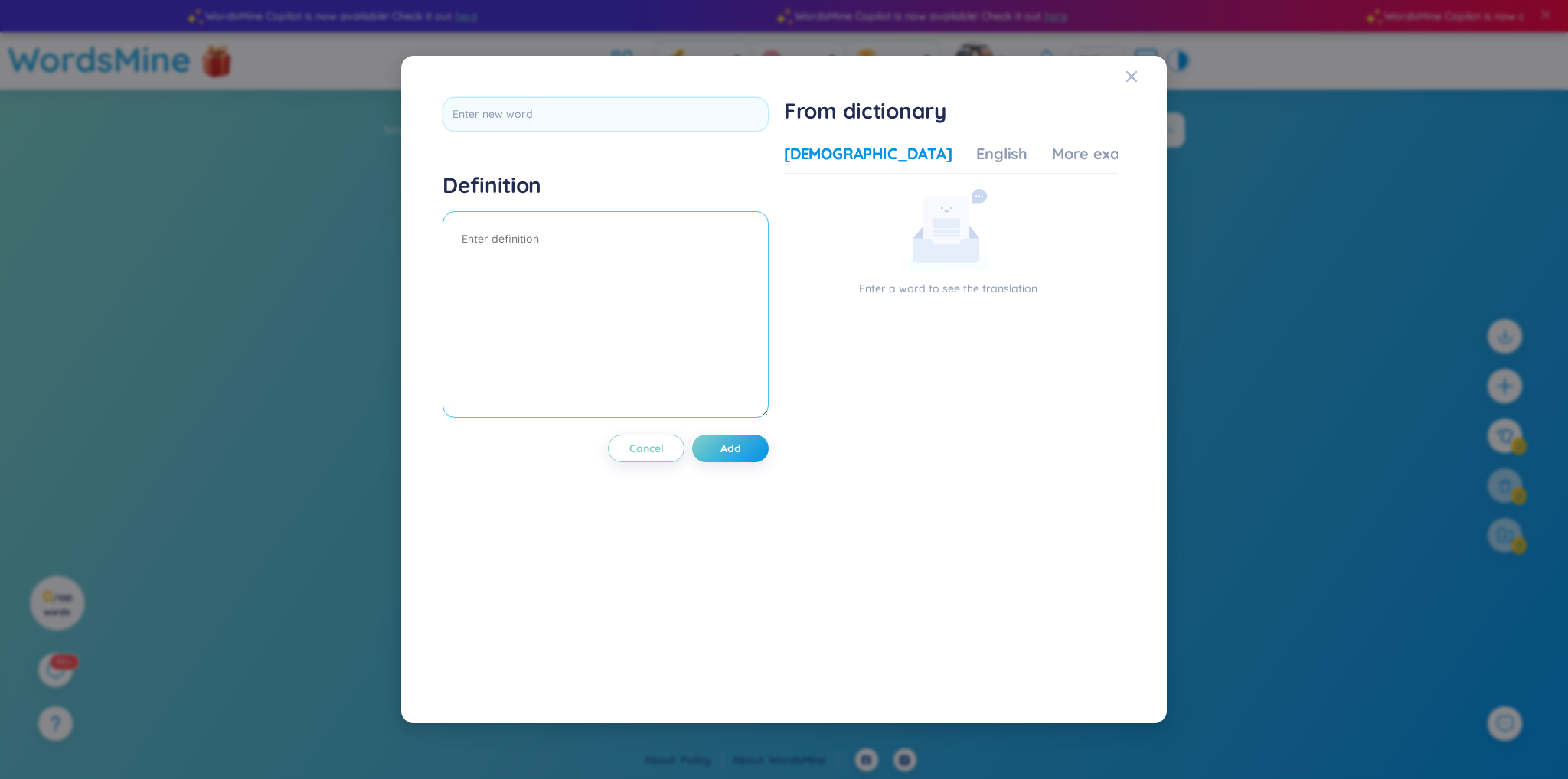
click at [676, 262] on textarea at bounding box center [606, 314] width 326 height 207
paste textarea "Variable"
type textarea "Variable"
click at [613, 127] on input "text" at bounding box center [606, 114] width 326 height 34
paste input "Variable"
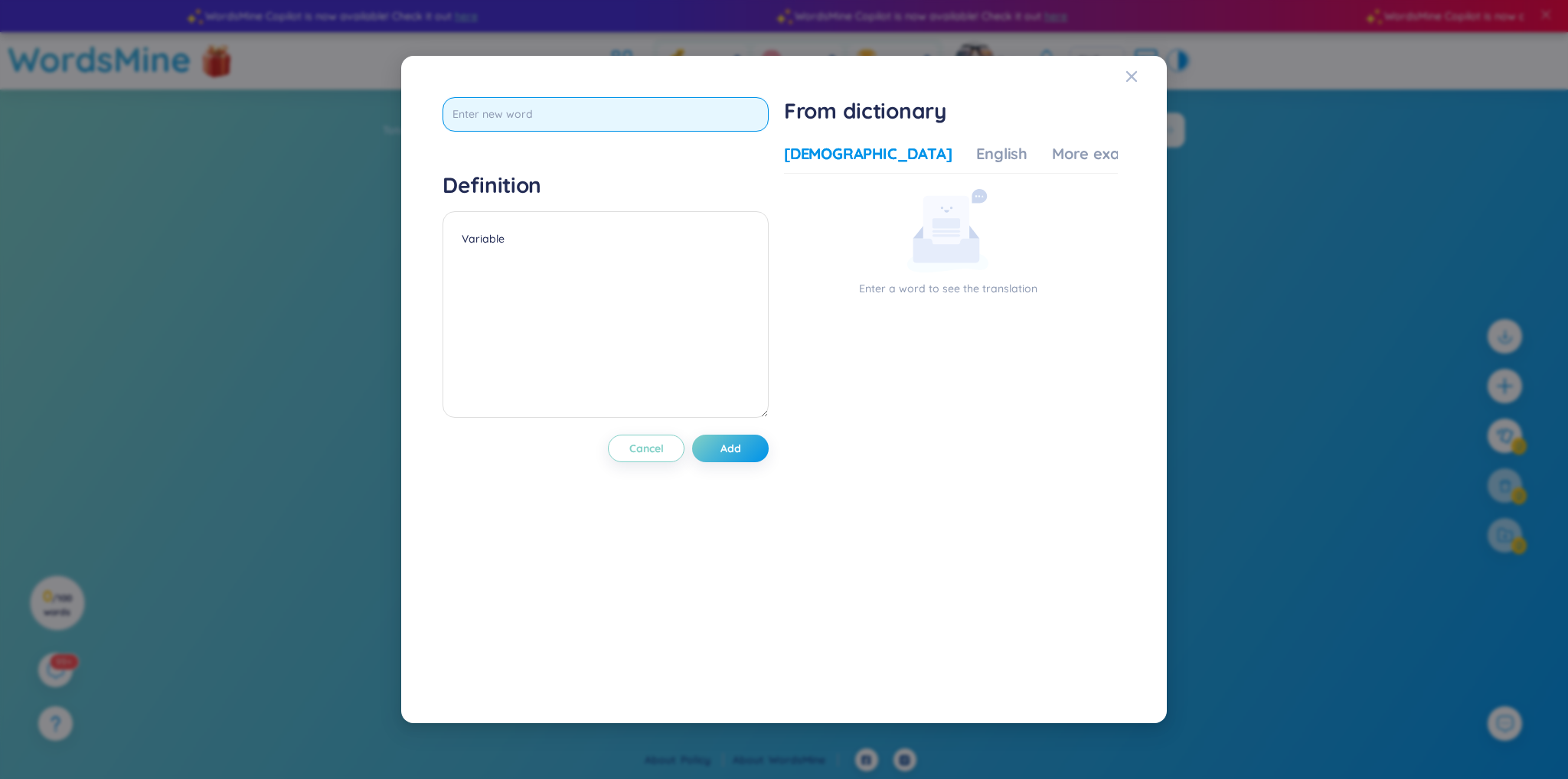
type input "Variable"
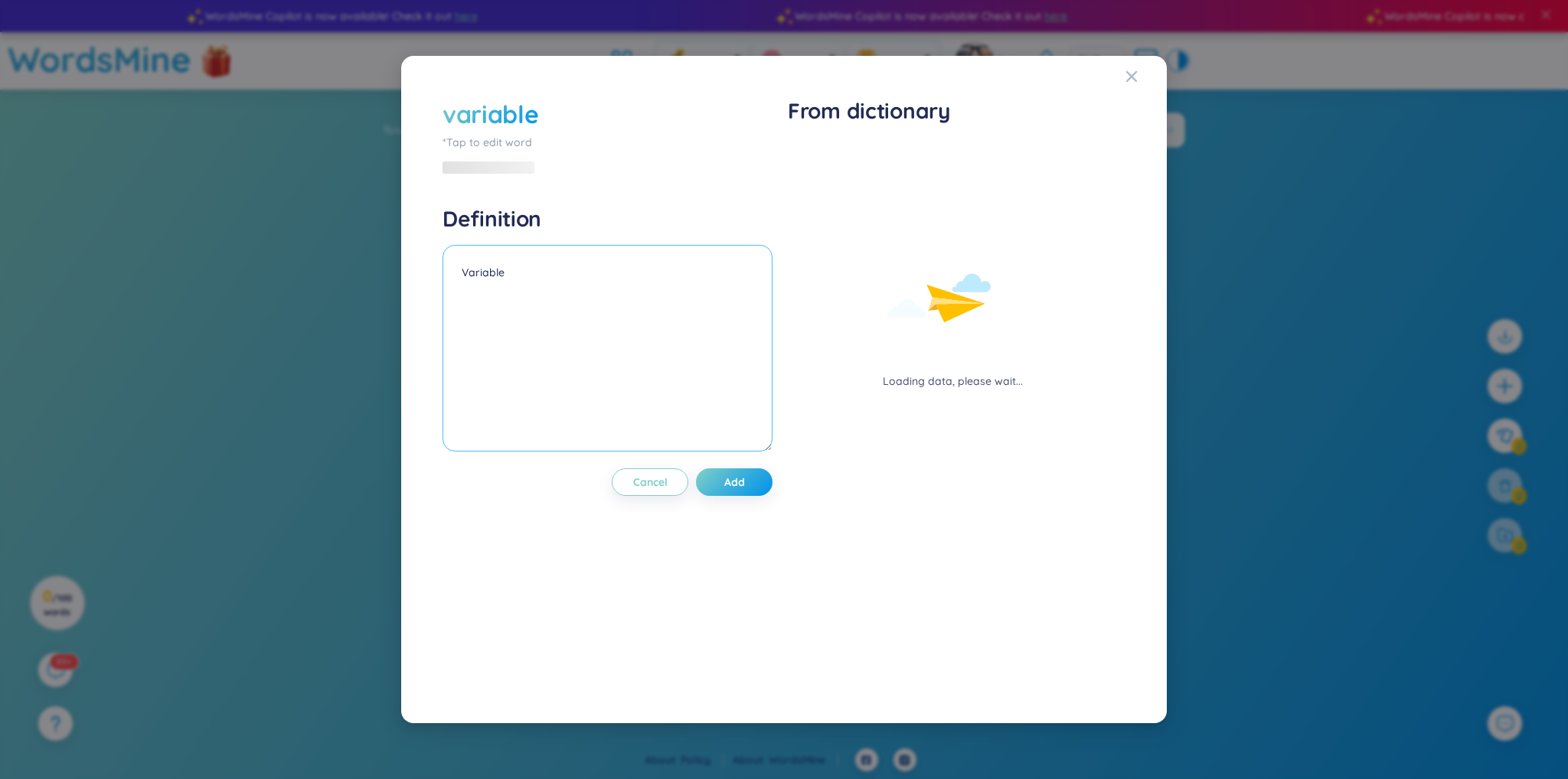
click at [640, 293] on textarea "Variable" at bounding box center [608, 347] width 330 height 207
paste textarea "Змінна"
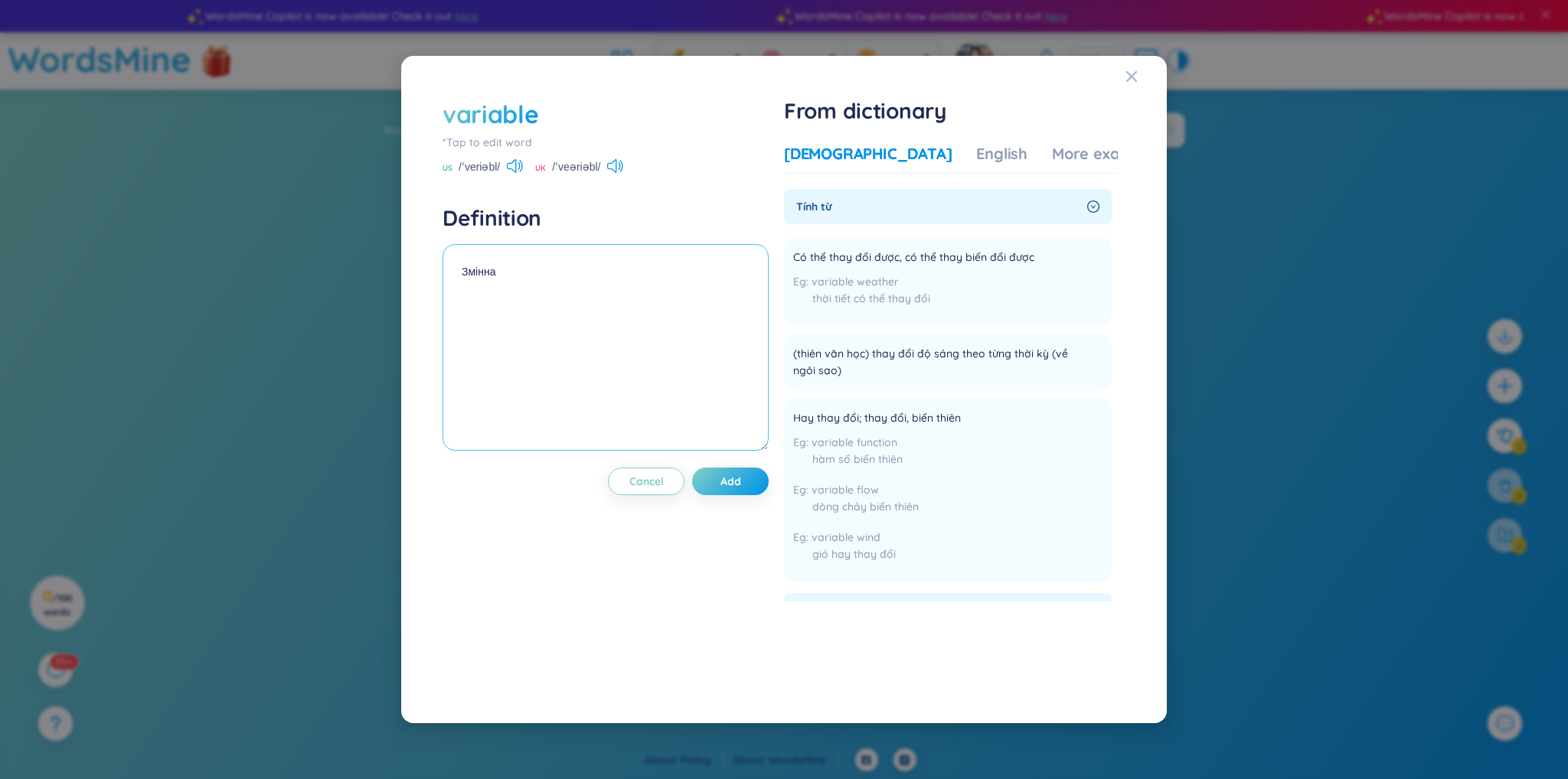
type textarea "Змінна"
click at [923, 165] on div "Vietnamese English More examples" at bounding box center [973, 158] width 379 height 31
click at [976, 161] on div "English" at bounding box center [1001, 154] width 51 height 21
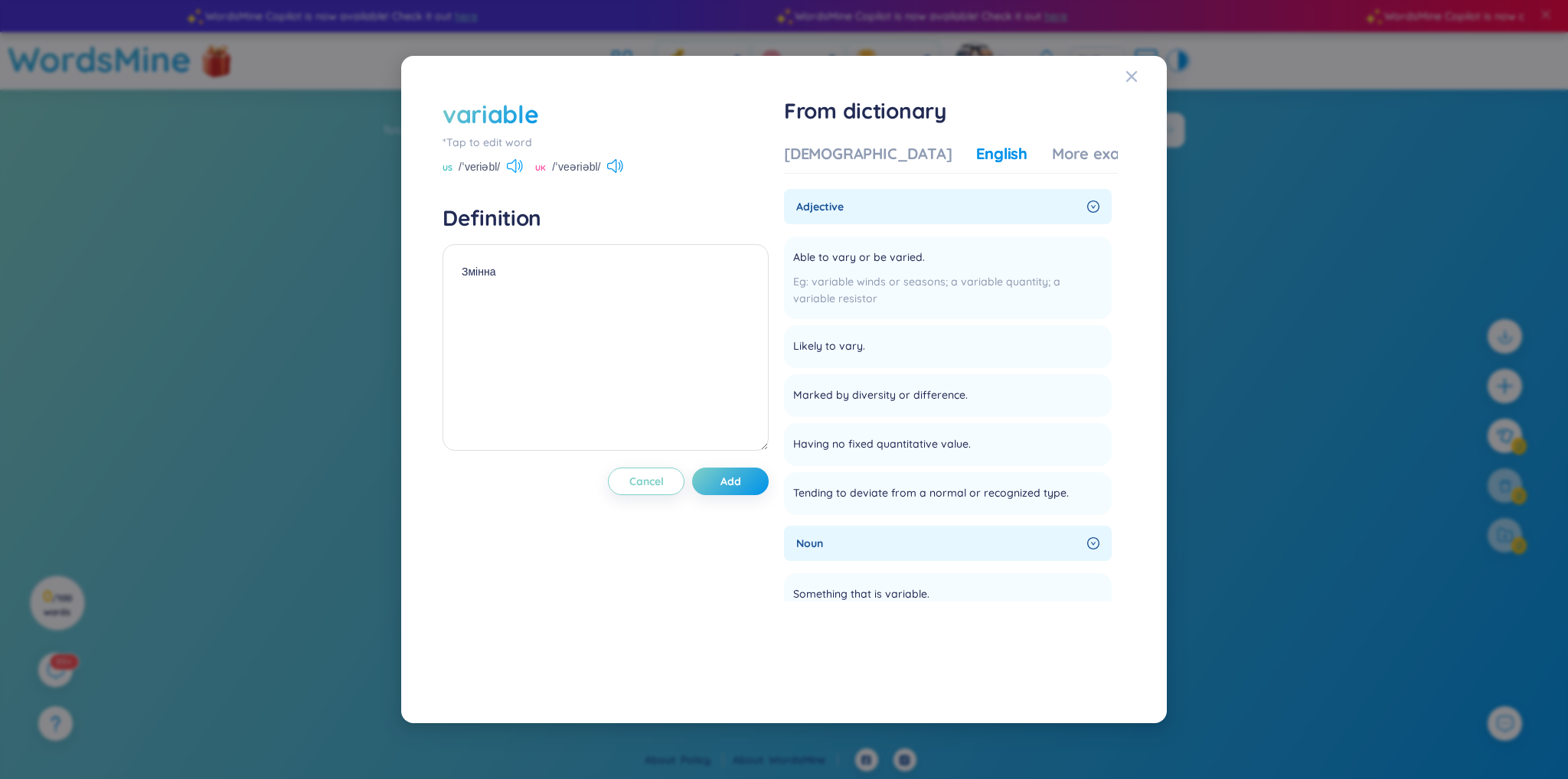
click at [509, 167] on icon at bounding box center [512, 166] width 9 height 14
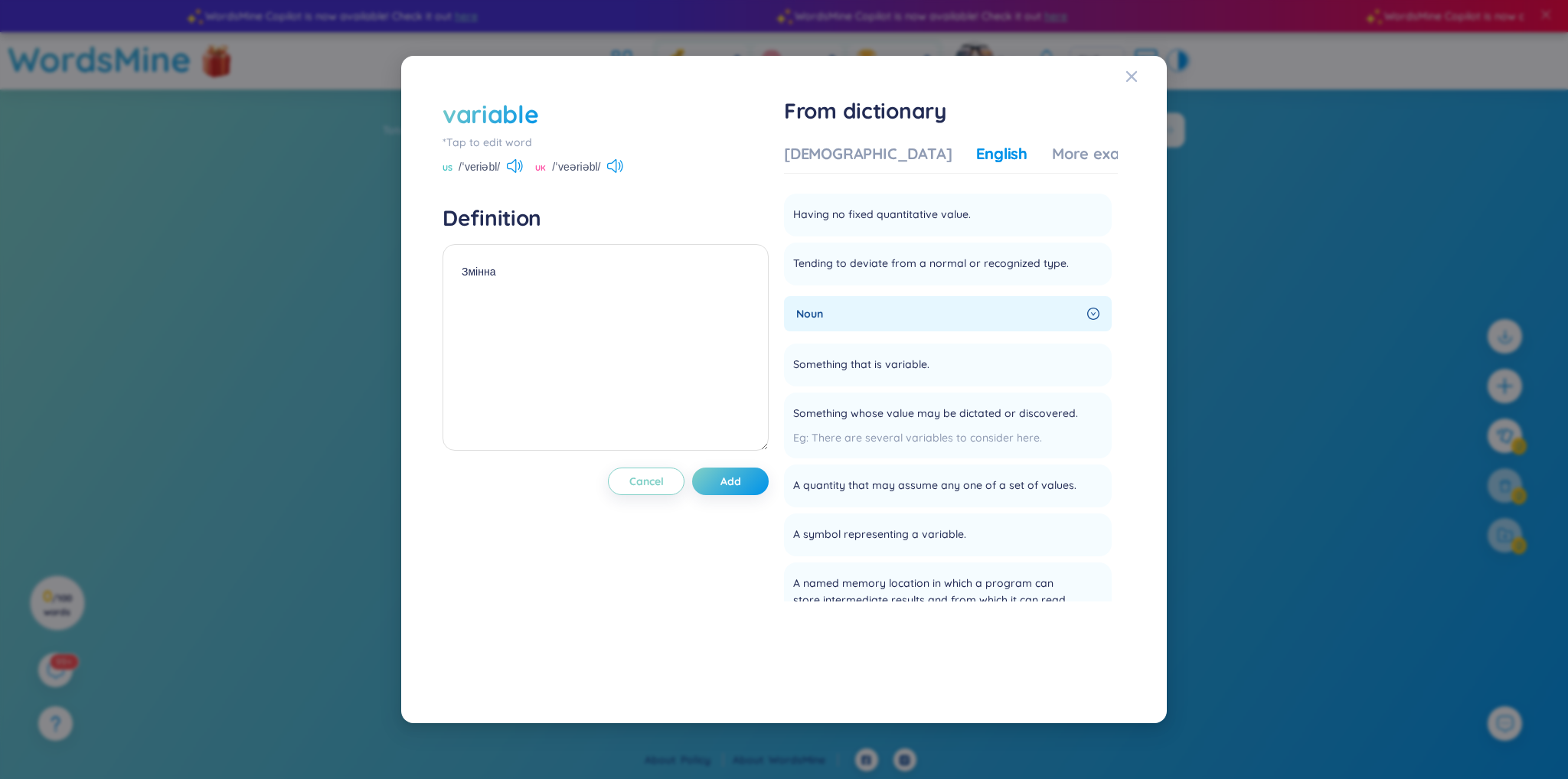
scroll to position [230, 0]
click at [752, 480] on button "Add" at bounding box center [730, 482] width 77 height 28
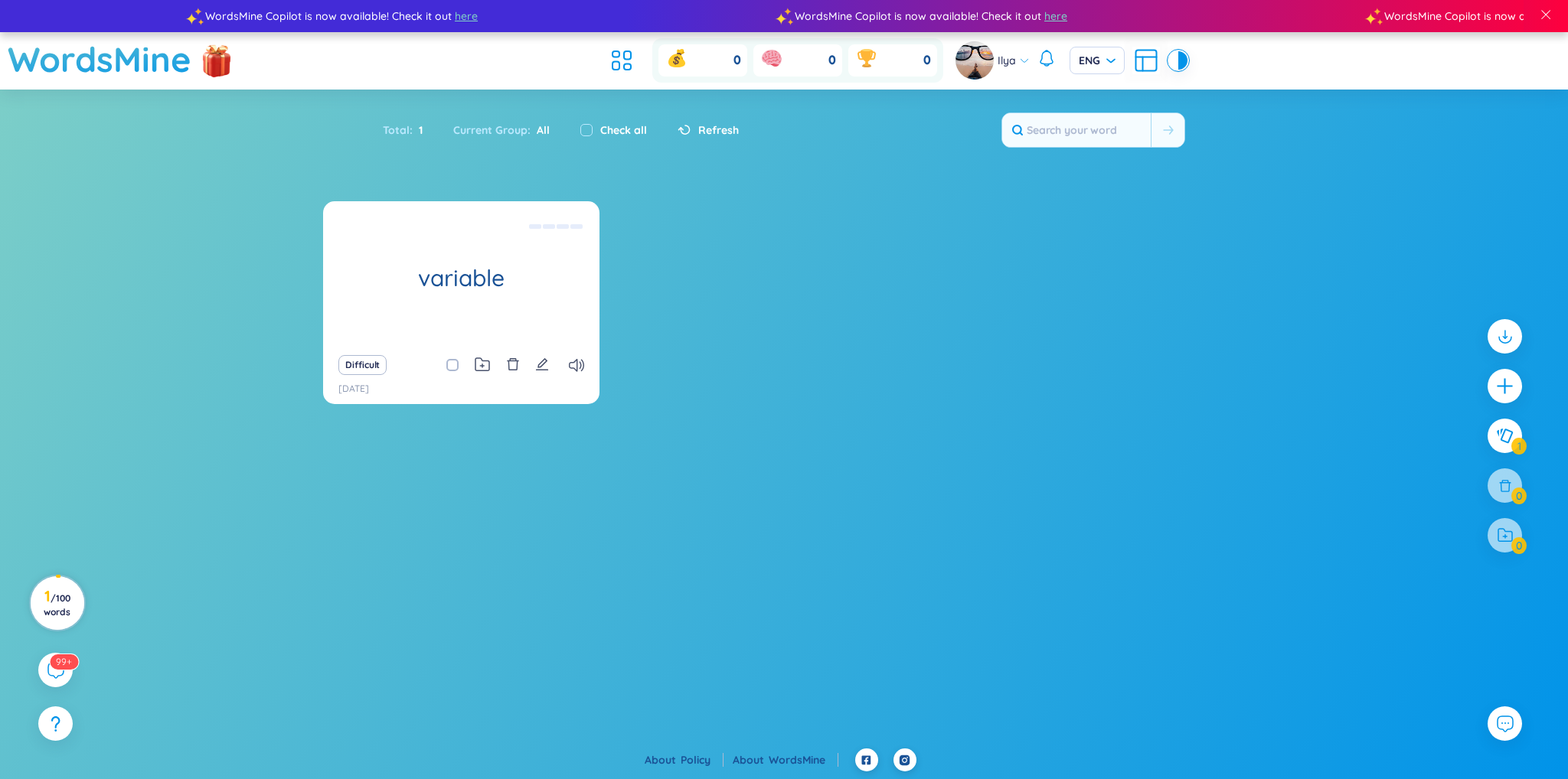
click at [57, 608] on span "/ 100 words" at bounding box center [57, 604] width 27 height 25
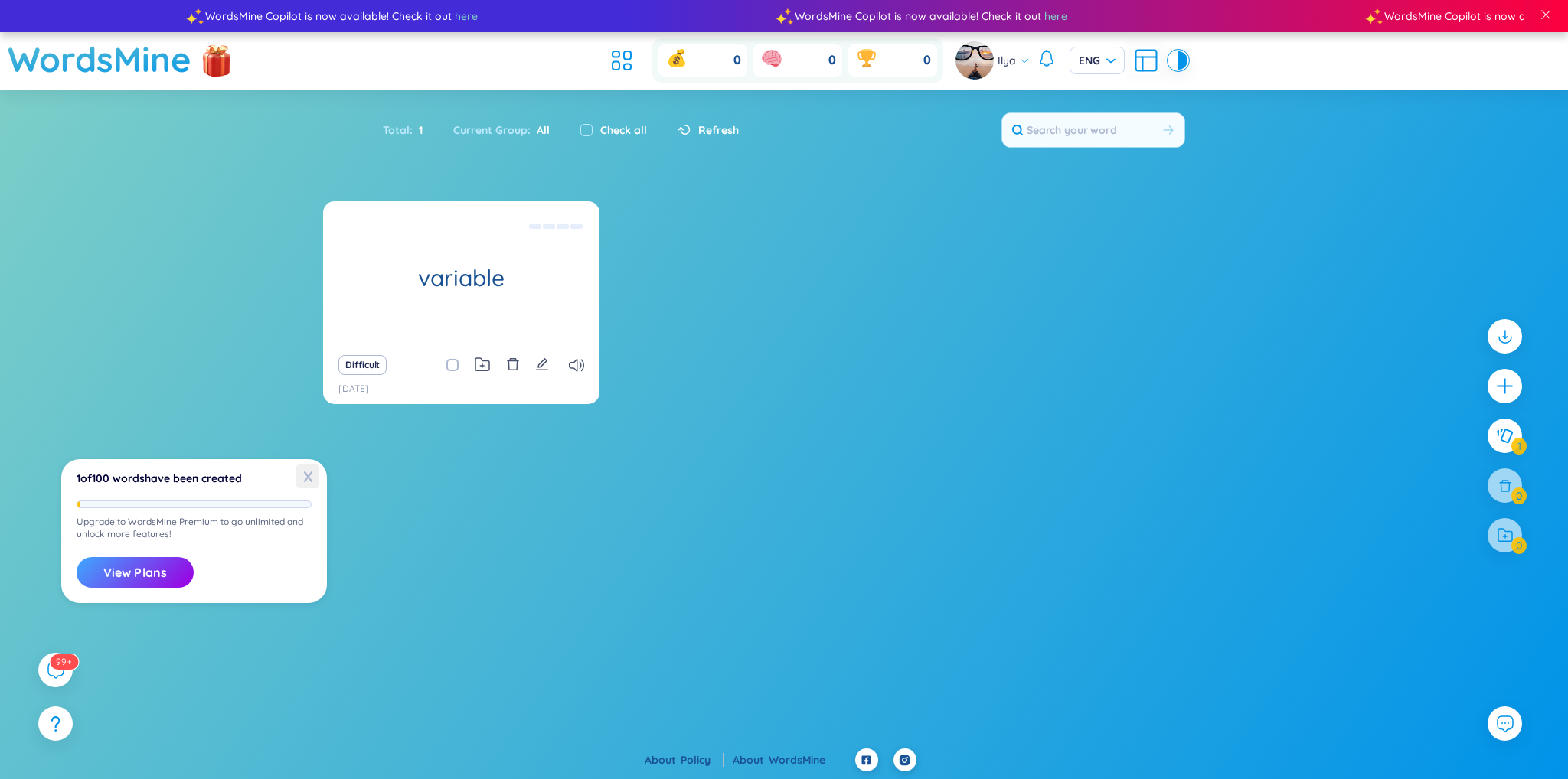
click at [306, 475] on span "X" at bounding box center [308, 477] width 23 height 24
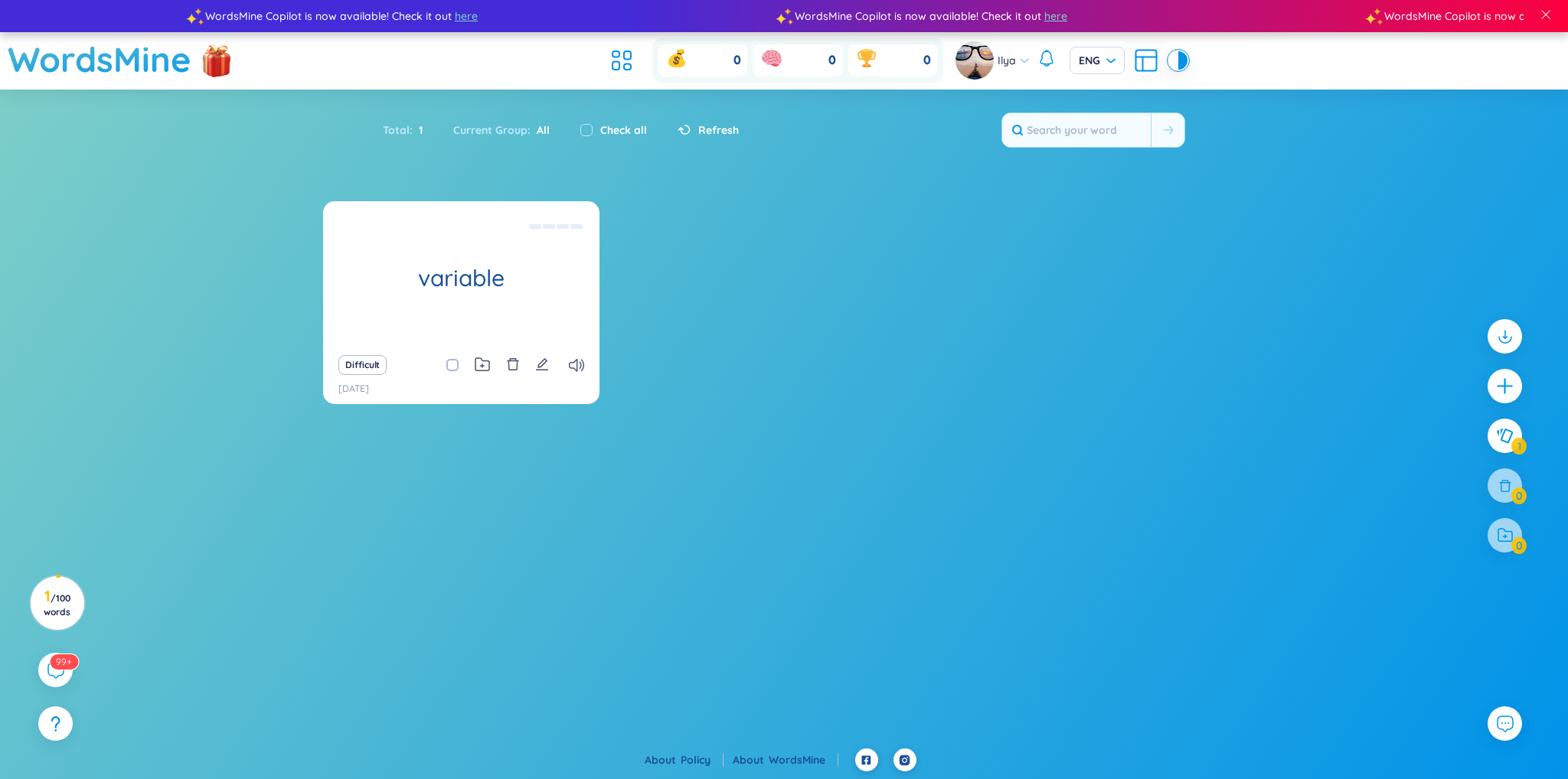
click at [1003, 528] on section "variable Змінна Difficult 1/10/2025 No data to display" at bounding box center [784, 434] width 1568 height 468
